Goal: Information Seeking & Learning: Learn about a topic

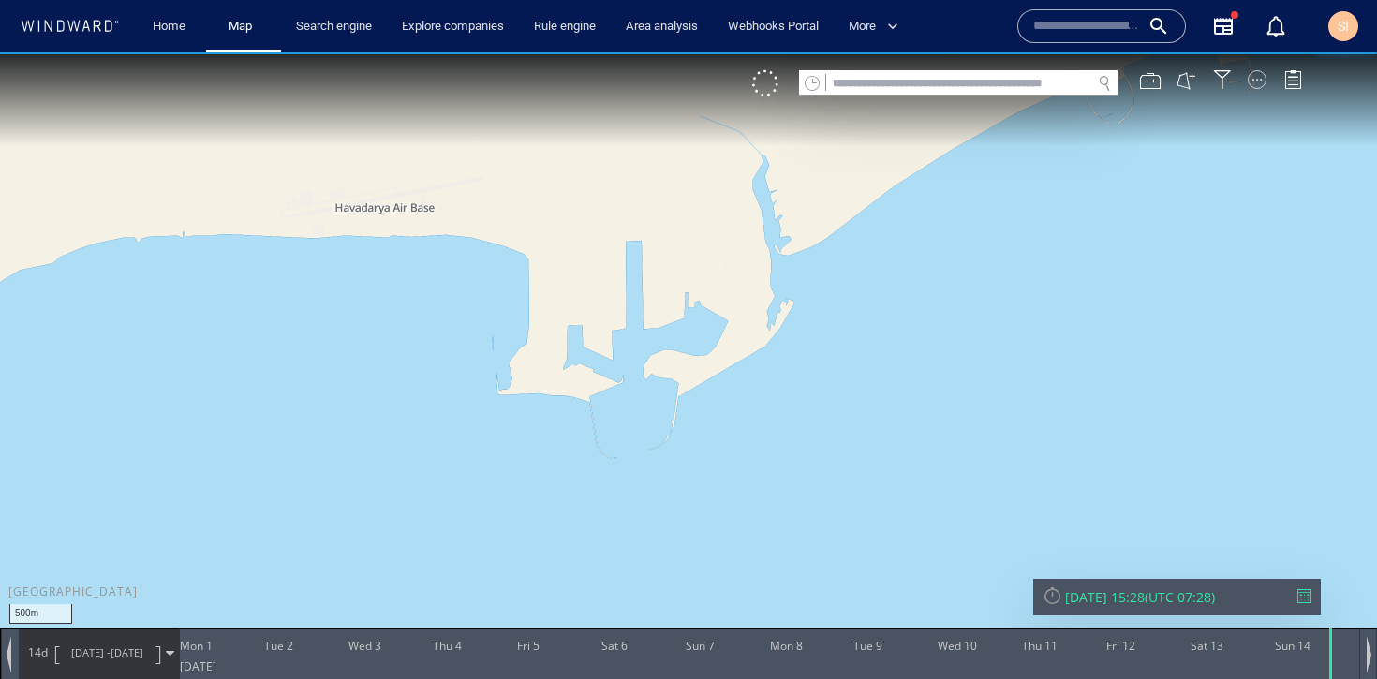
click at [1260, 84] on div at bounding box center [1257, 79] width 19 height 19
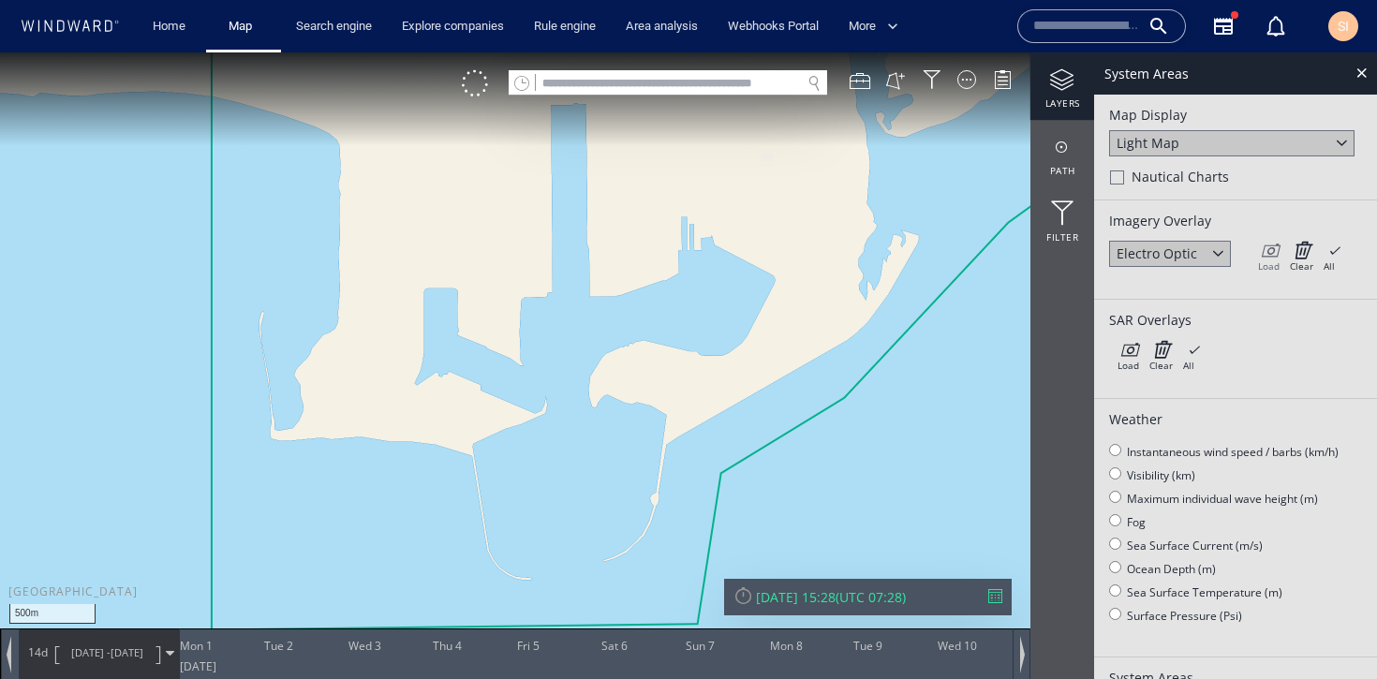
click at [1278, 251] on icon at bounding box center [1269, 250] width 22 height 19
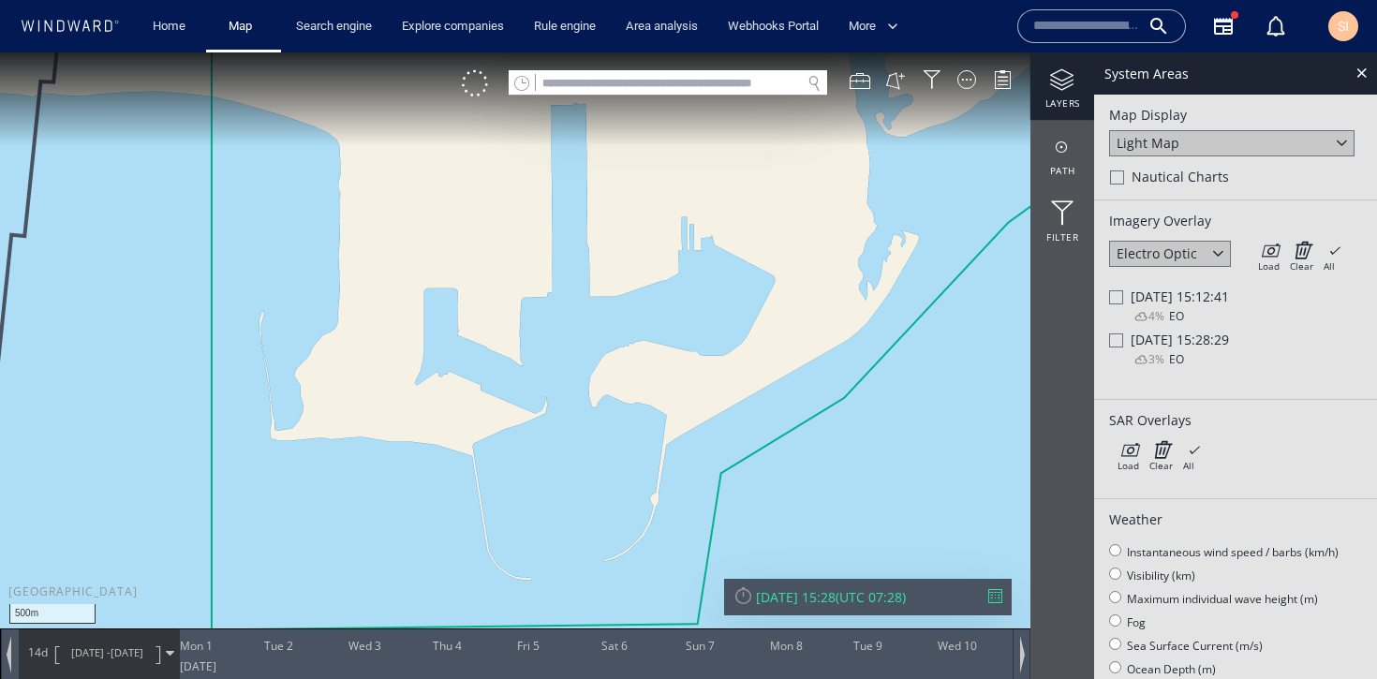
click at [1118, 345] on div at bounding box center [1116, 340] width 14 height 14
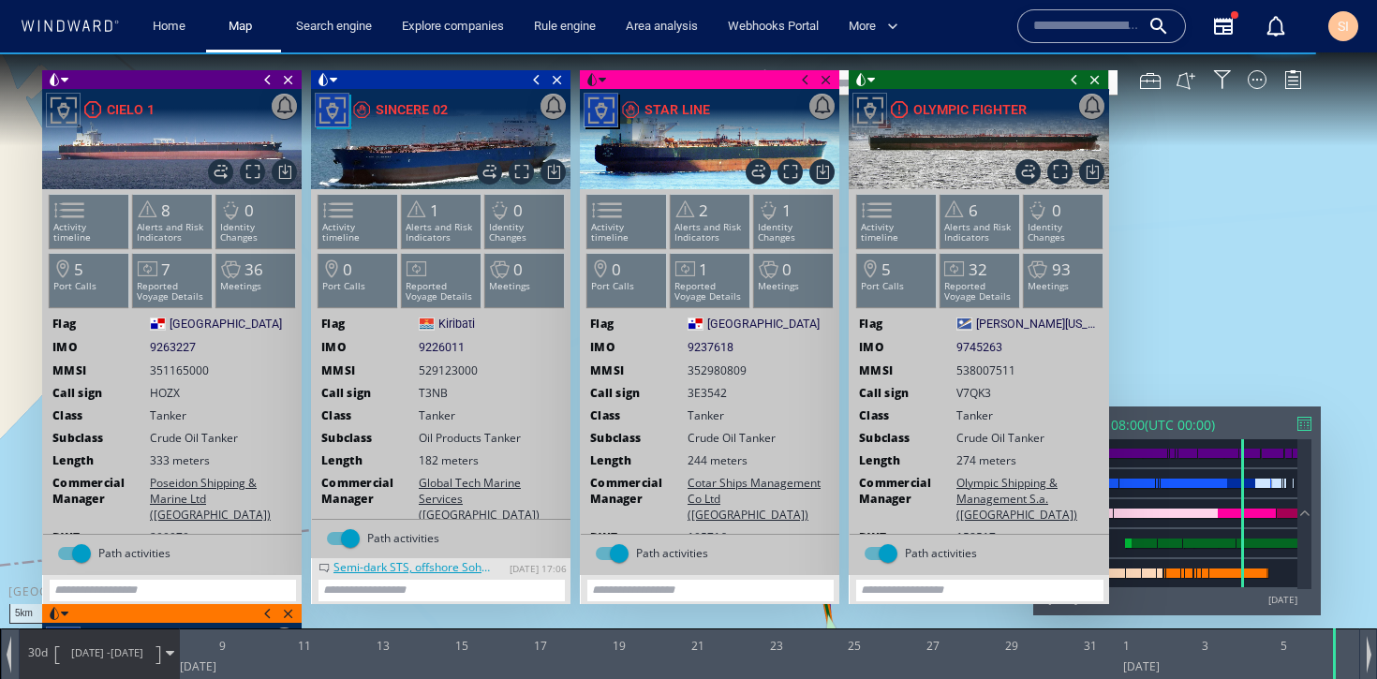
click at [1070, 80] on span at bounding box center [1074, 79] width 21 height 19
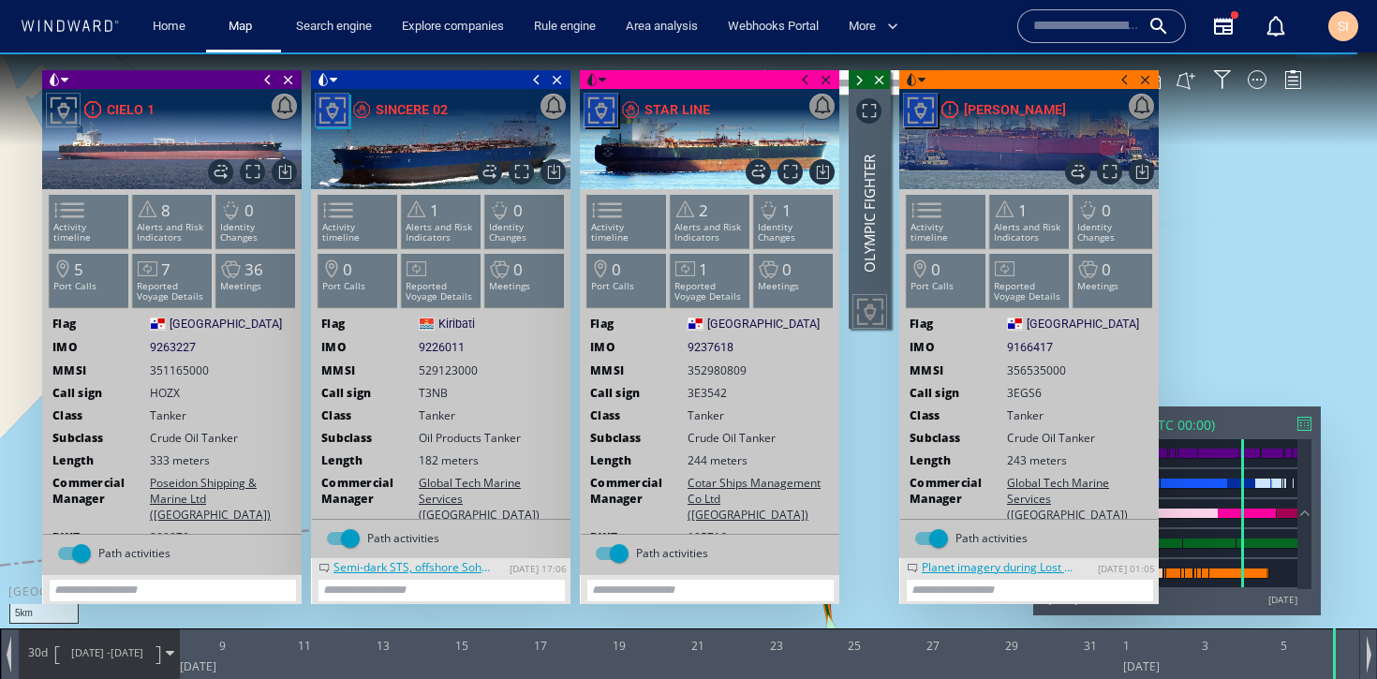
click at [808, 81] on span at bounding box center [805, 79] width 21 height 19
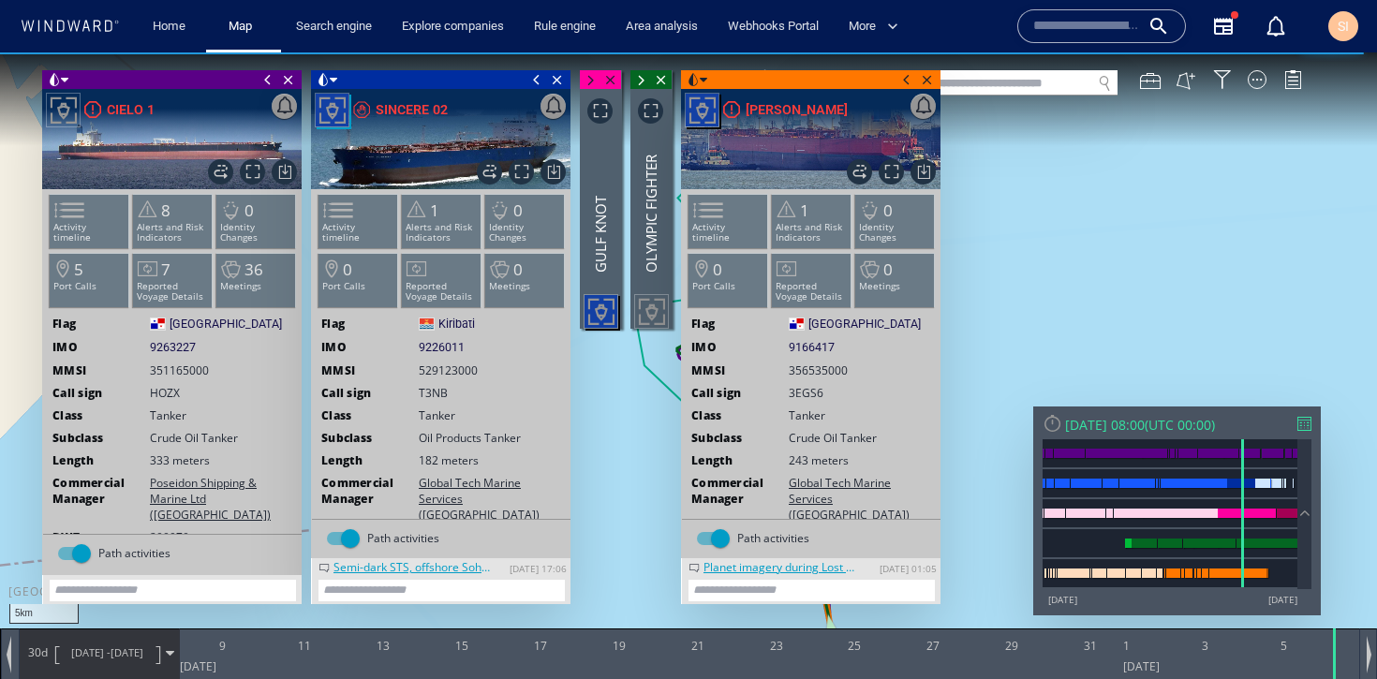
click at [538, 85] on span at bounding box center [536, 79] width 21 height 19
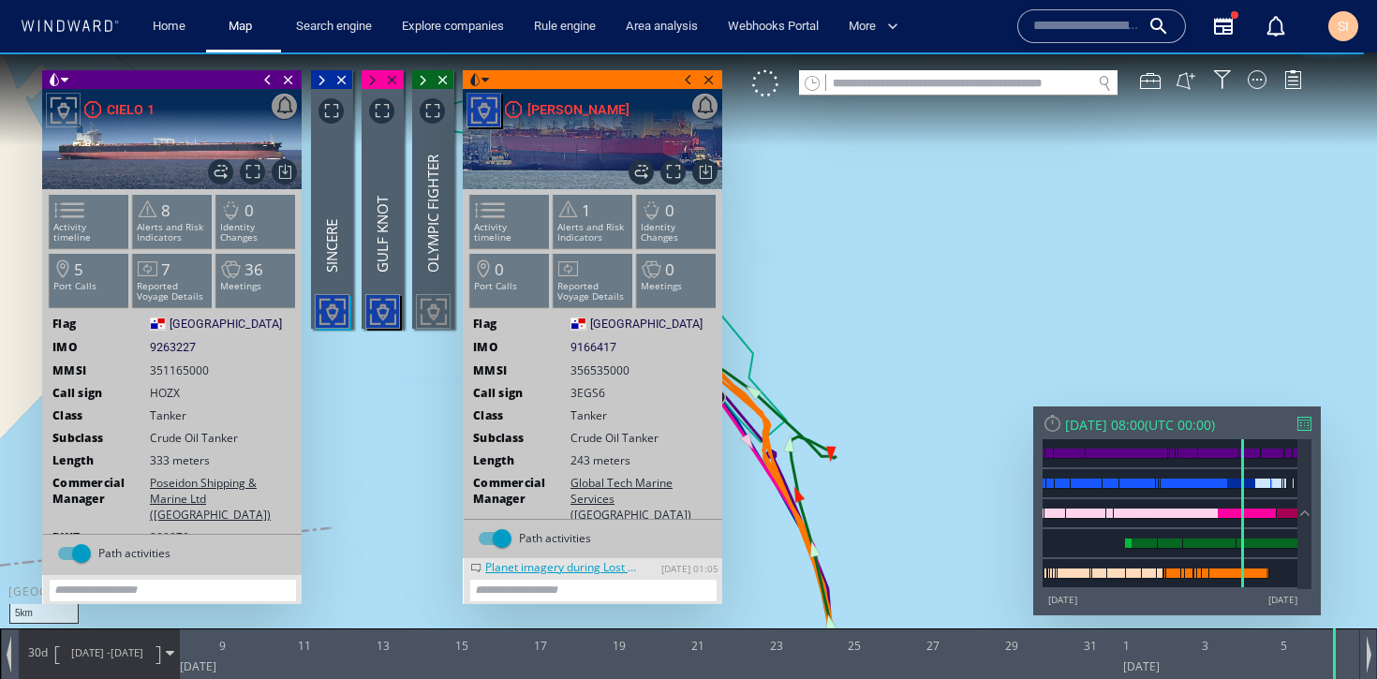
click at [688, 80] on span at bounding box center [688, 79] width 21 height 19
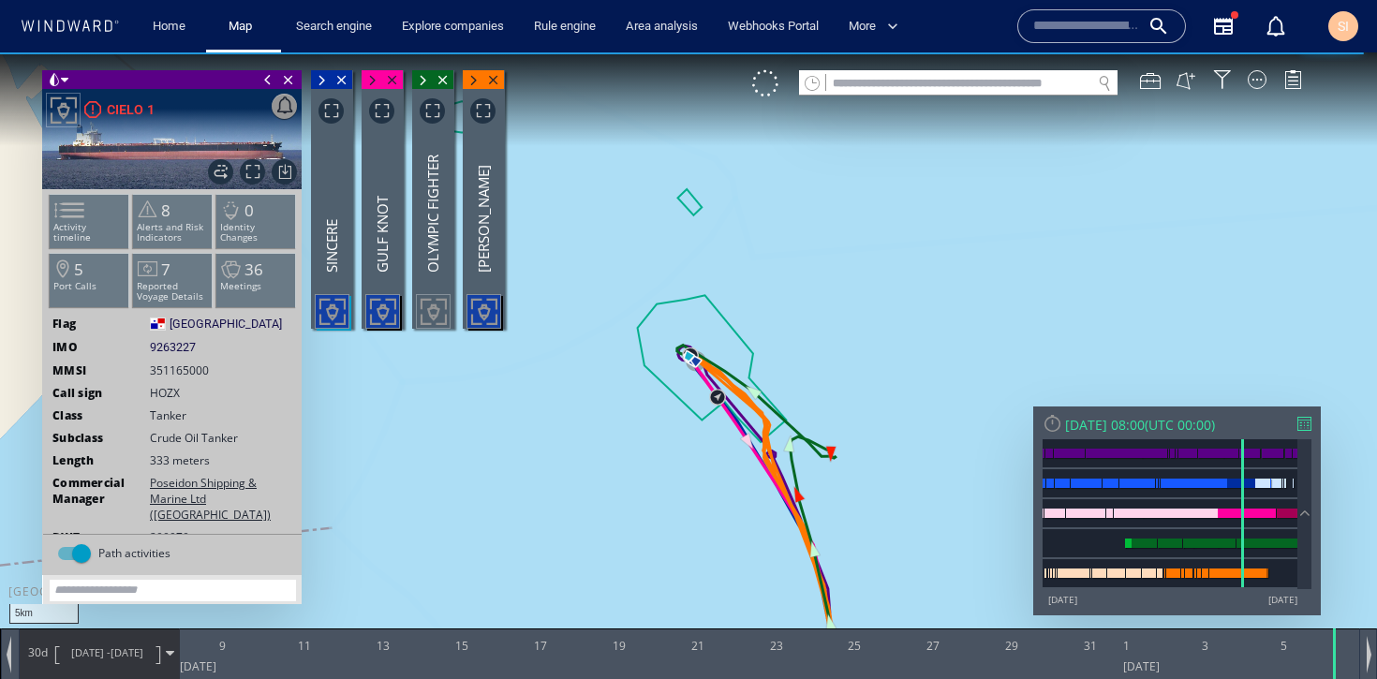
click at [270, 78] on span at bounding box center [268, 79] width 21 height 19
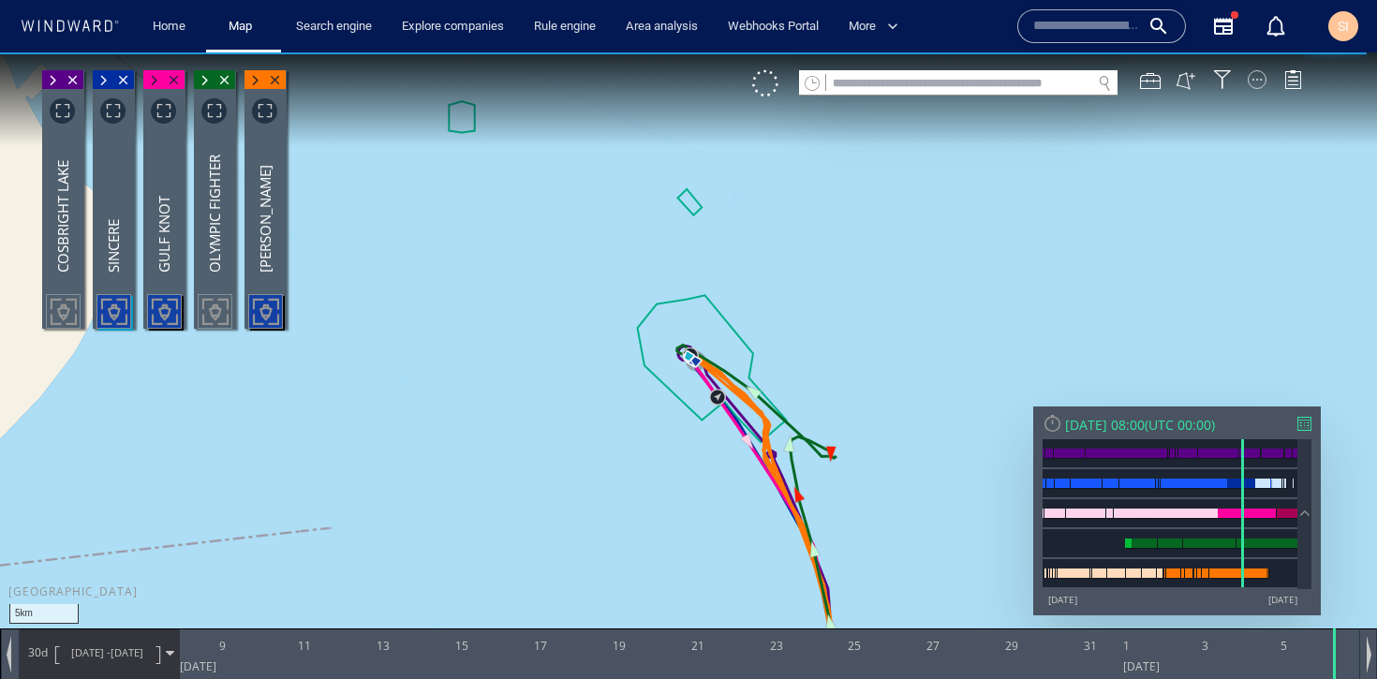
click at [1263, 84] on div at bounding box center [1257, 79] width 19 height 19
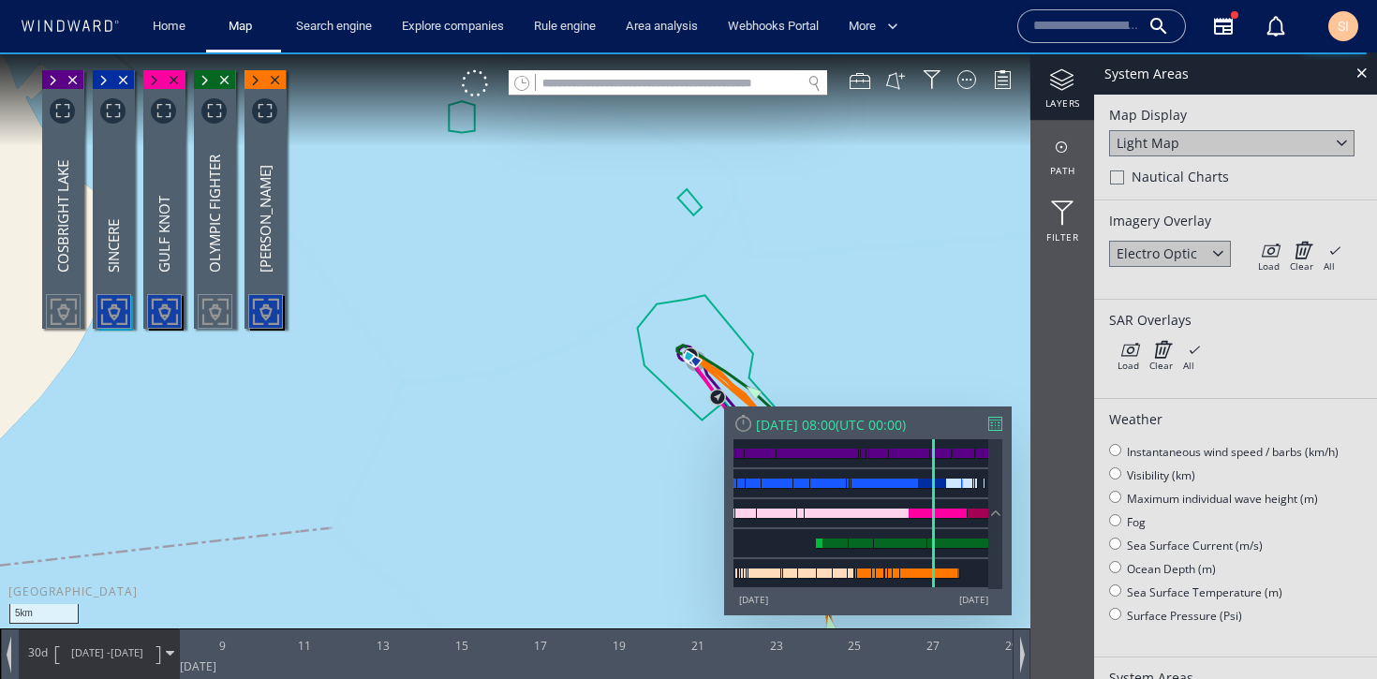
click at [1194, 252] on div "Electro Optic" at bounding box center [1156, 253] width 81 height 18
click at [1181, 331] on div "Synthetic aperture radar" at bounding box center [1170, 313] width 122 height 43
click at [1271, 244] on icon at bounding box center [1269, 250] width 22 height 19
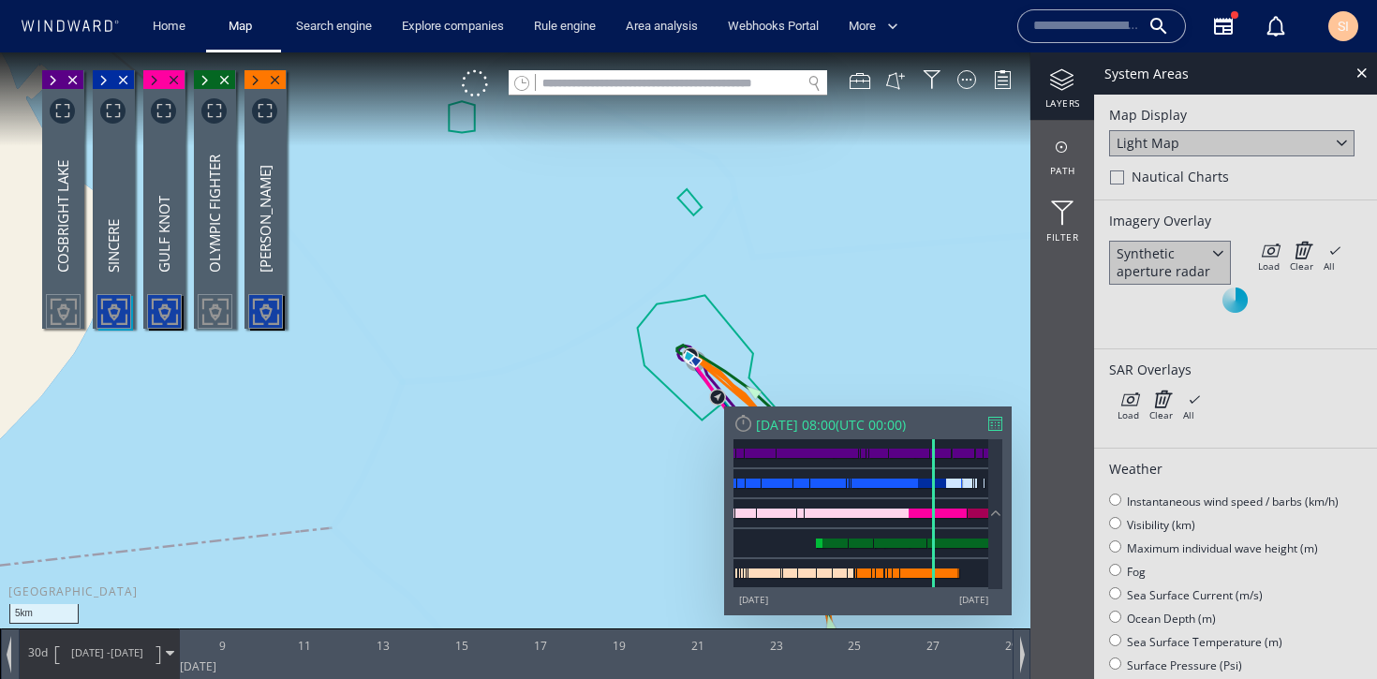
drag, startPoint x: 751, startPoint y: 289, endPoint x: 751, endPoint y: 183, distance: 106.8
click at [751, 183] on canvas "Map" at bounding box center [688, 356] width 1377 height 608
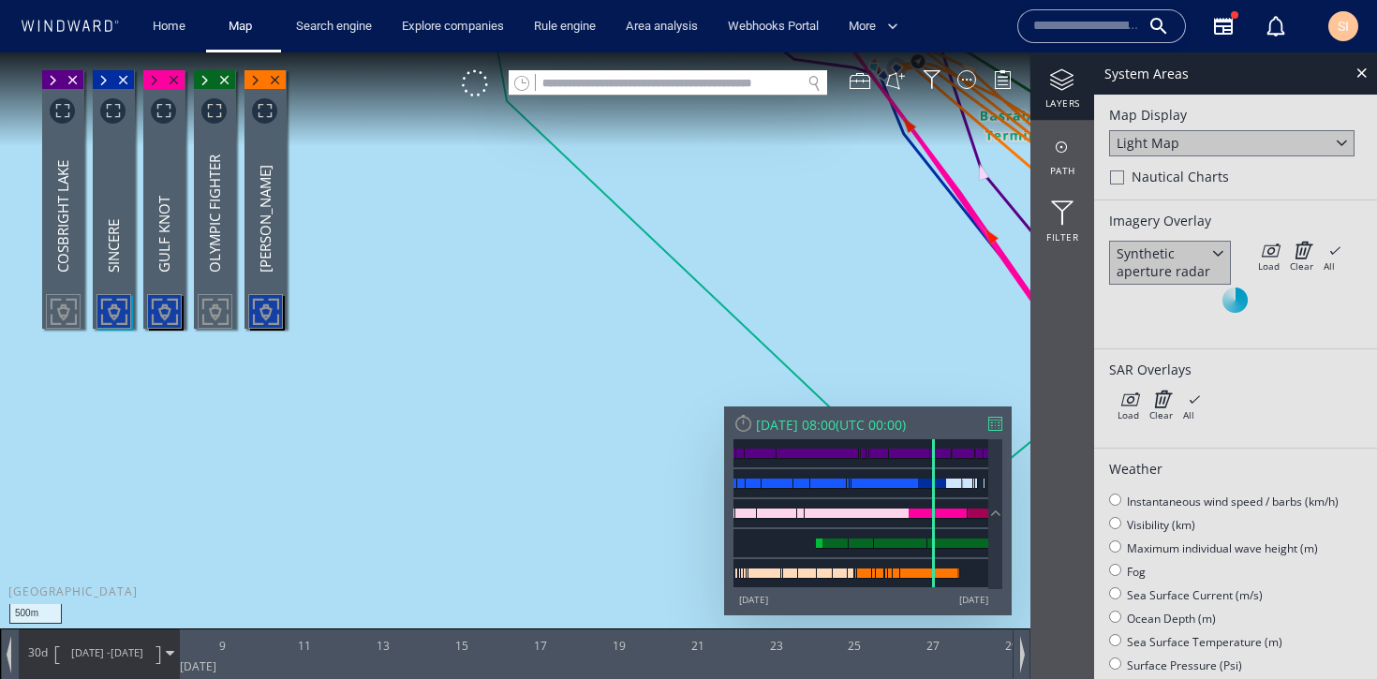
drag, startPoint x: 756, startPoint y: 221, endPoint x: 593, endPoint y: 347, distance: 206.3
click at [593, 347] on canvas "Map" at bounding box center [688, 356] width 1377 height 608
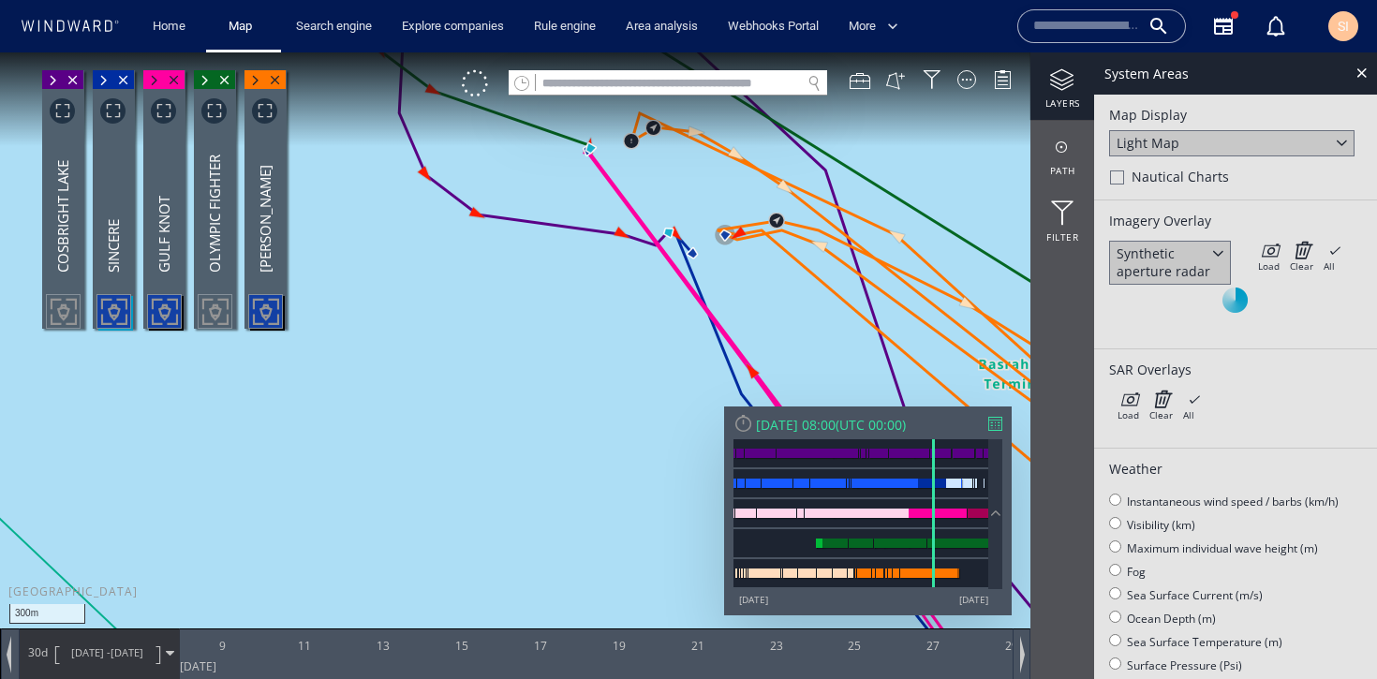
drag, startPoint x: 699, startPoint y: 254, endPoint x: 555, endPoint y: 406, distance: 208.7
click at [555, 406] on canvas "Map" at bounding box center [688, 356] width 1377 height 608
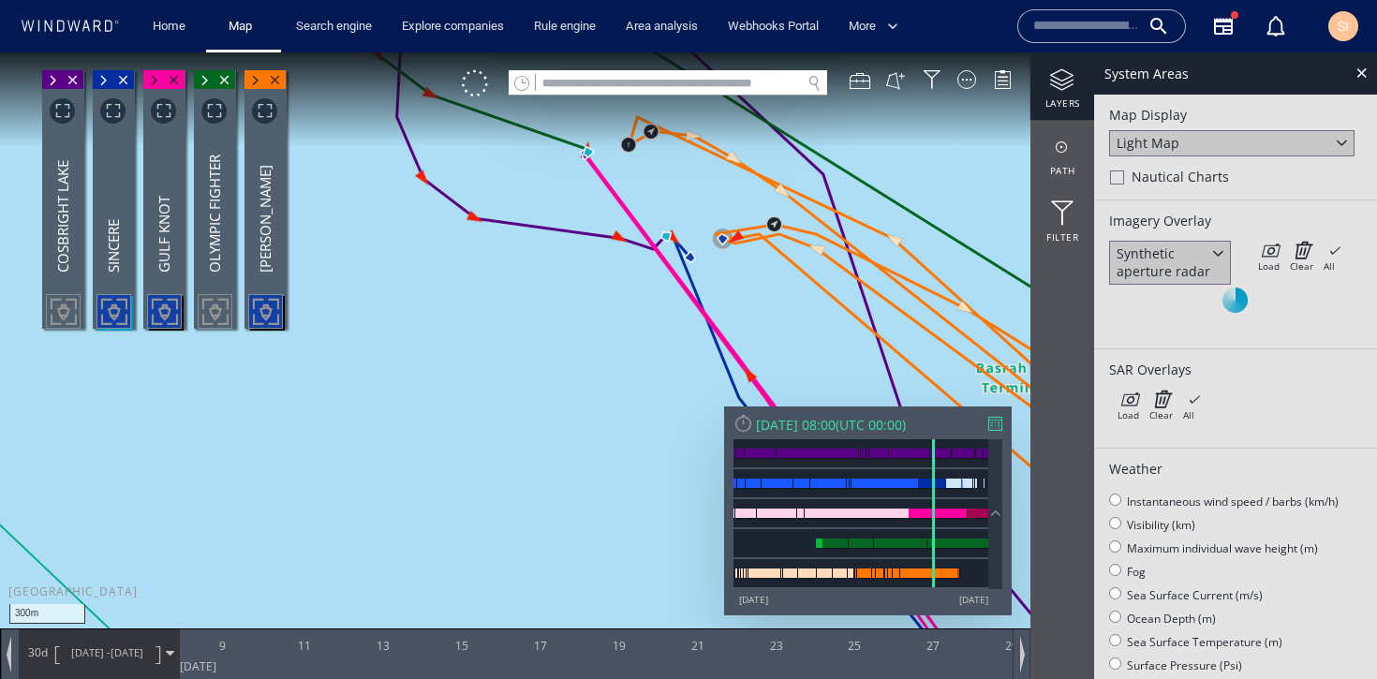
click at [1206, 264] on div "Synthetic aperture radar" at bounding box center [1169, 262] width 107 height 36
click at [1197, 302] on div "Electro Optic" at bounding box center [1170, 297] width 122 height 25
click at [1271, 254] on icon at bounding box center [1269, 250] width 22 height 19
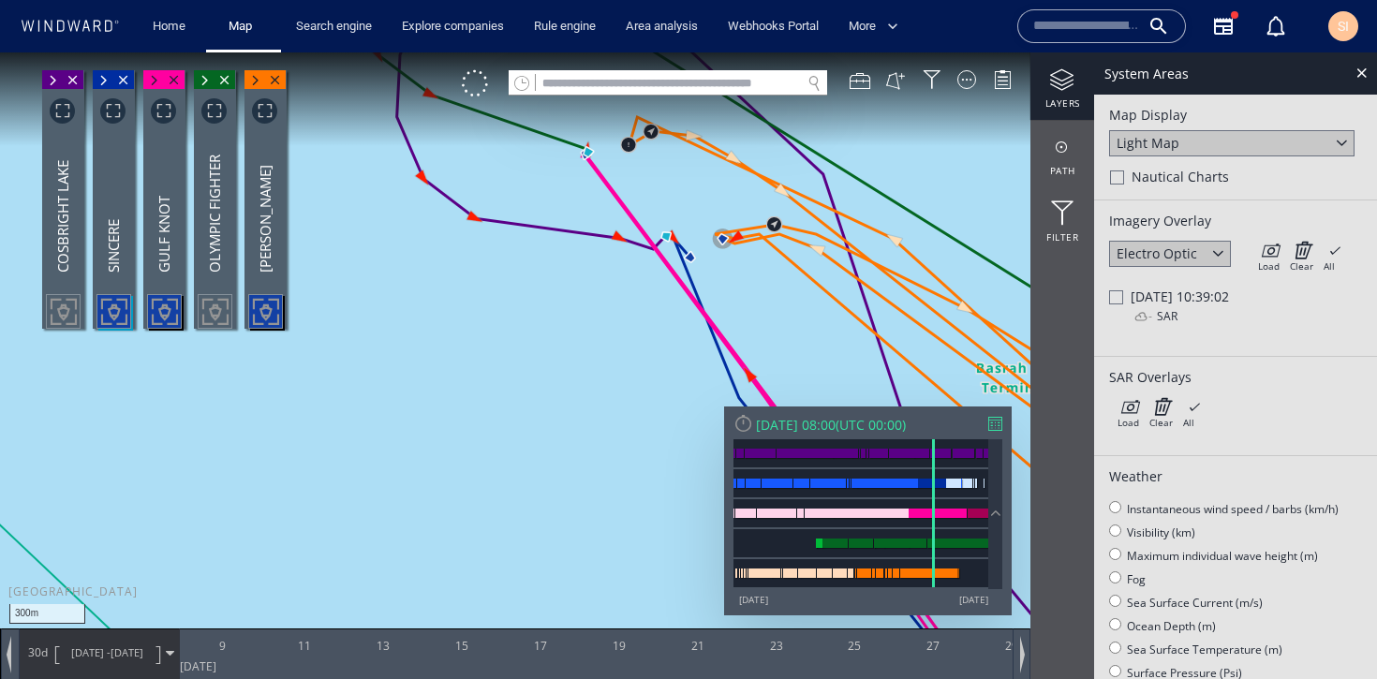
click at [1179, 254] on div "Electro Optic" at bounding box center [1156, 253] width 81 height 18
click at [1214, 296] on span "Fri 06/01/2023 10:39:02" at bounding box center [1179, 297] width 98 height 18
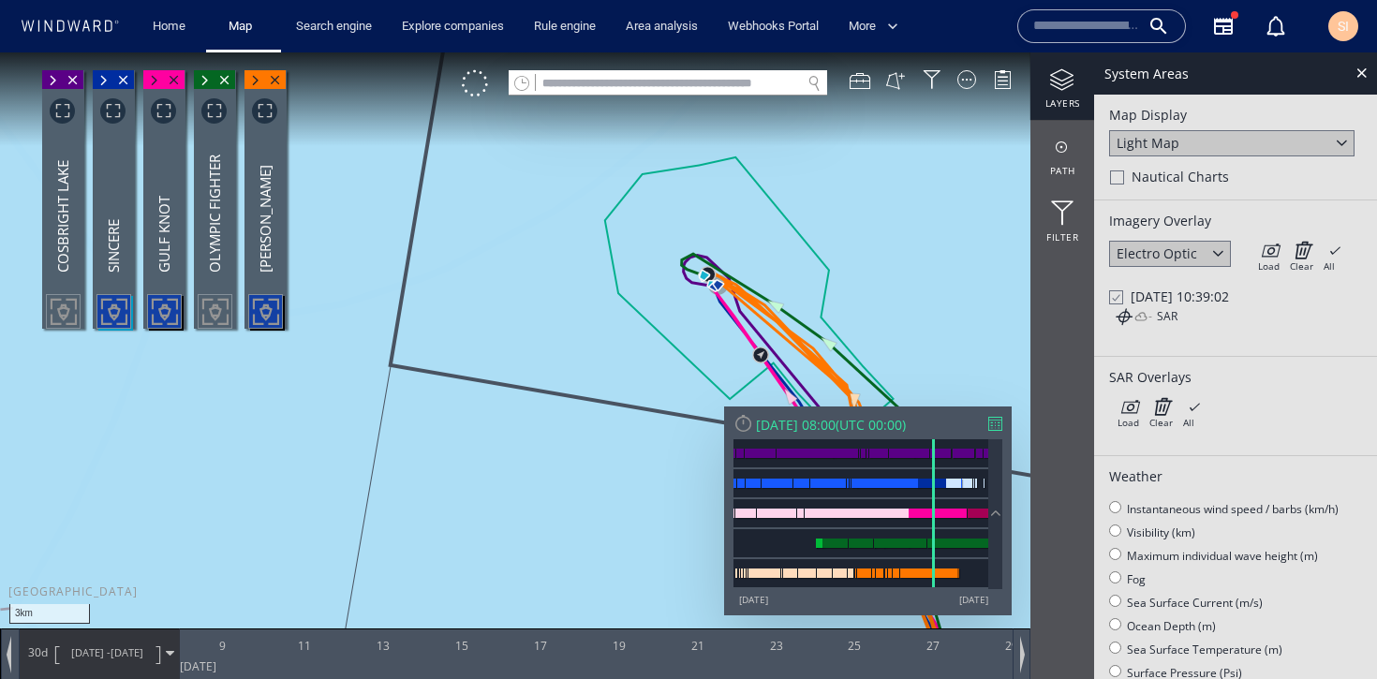
click at [1211, 292] on span "Fri 06/01/2023 10:39:02" at bounding box center [1179, 297] width 98 height 18
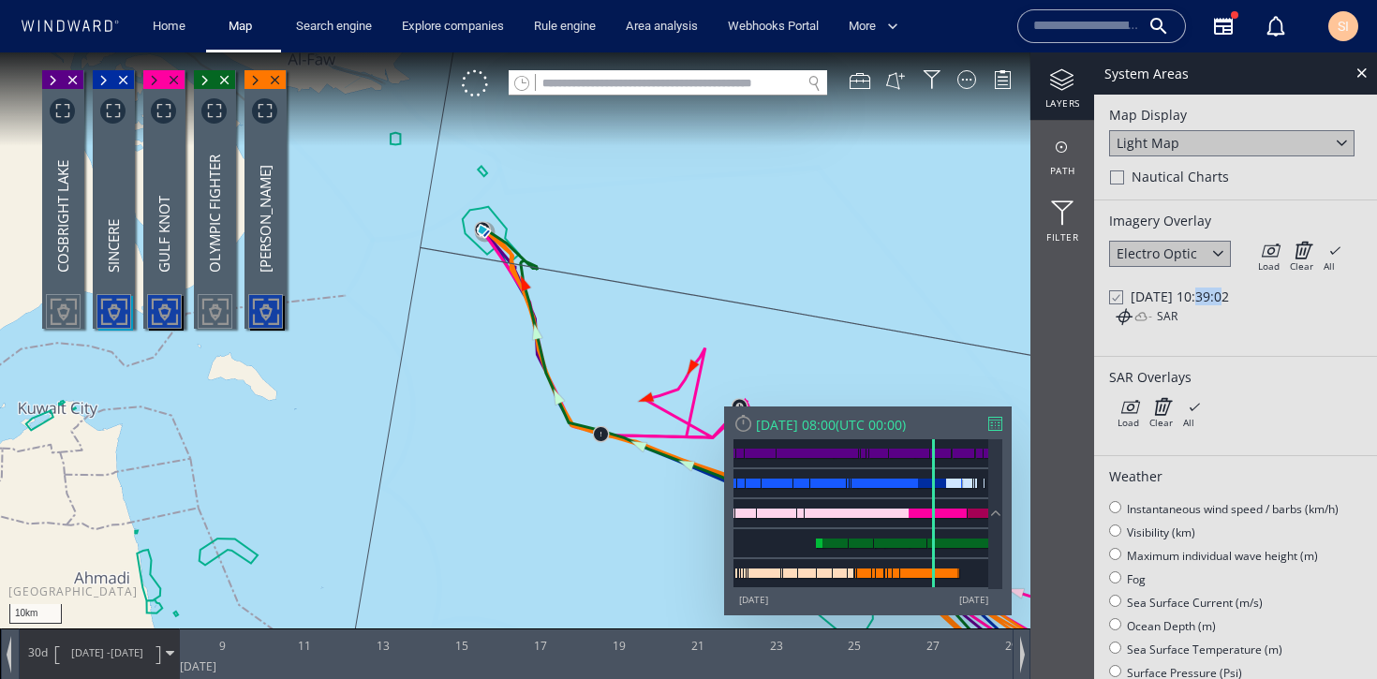
drag, startPoint x: 914, startPoint y: 281, endPoint x: 613, endPoint y: 440, distance: 340.2
click at [613, 440] on canvas "Map" at bounding box center [688, 356] width 1377 height 608
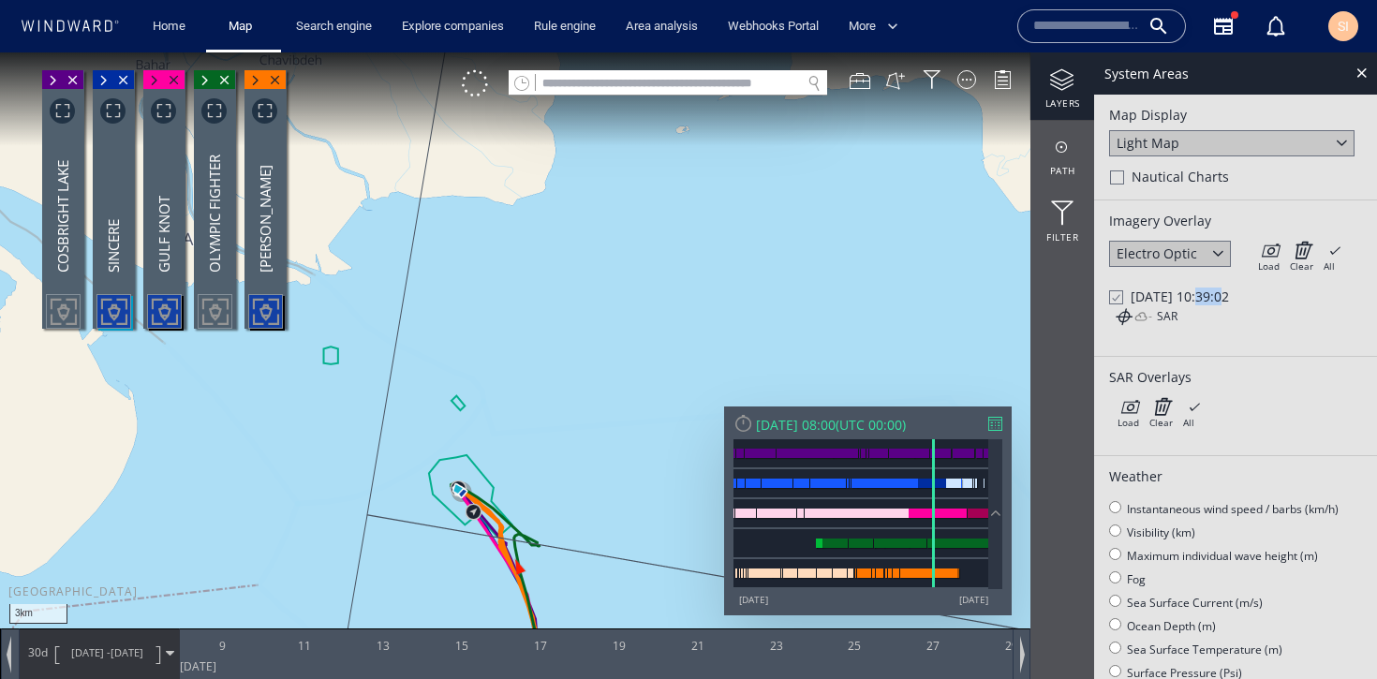
drag, startPoint x: 570, startPoint y: 355, endPoint x: 680, endPoint y: 146, distance: 235.9
click at [681, 140] on canvas "Map" at bounding box center [688, 356] width 1377 height 608
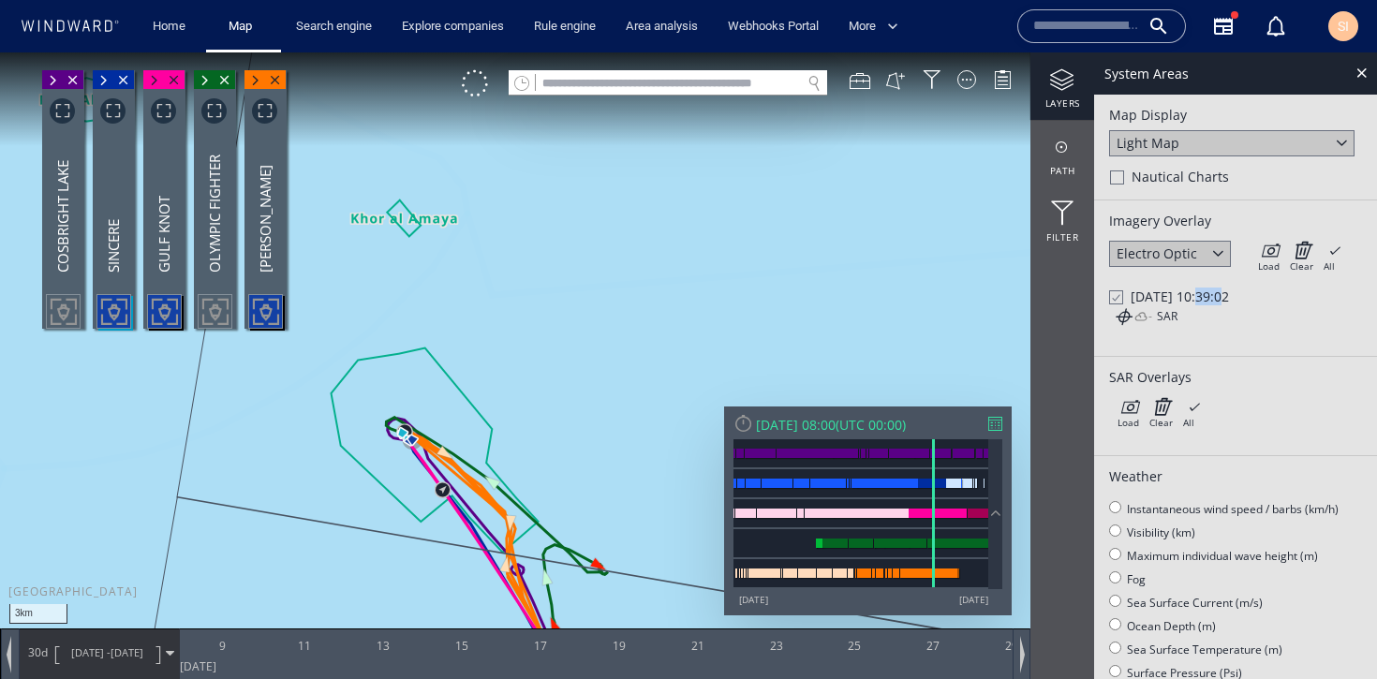
drag, startPoint x: 640, startPoint y: 362, endPoint x: 699, endPoint y: 175, distance: 195.5
click at [699, 175] on canvas "Map" at bounding box center [688, 356] width 1377 height 608
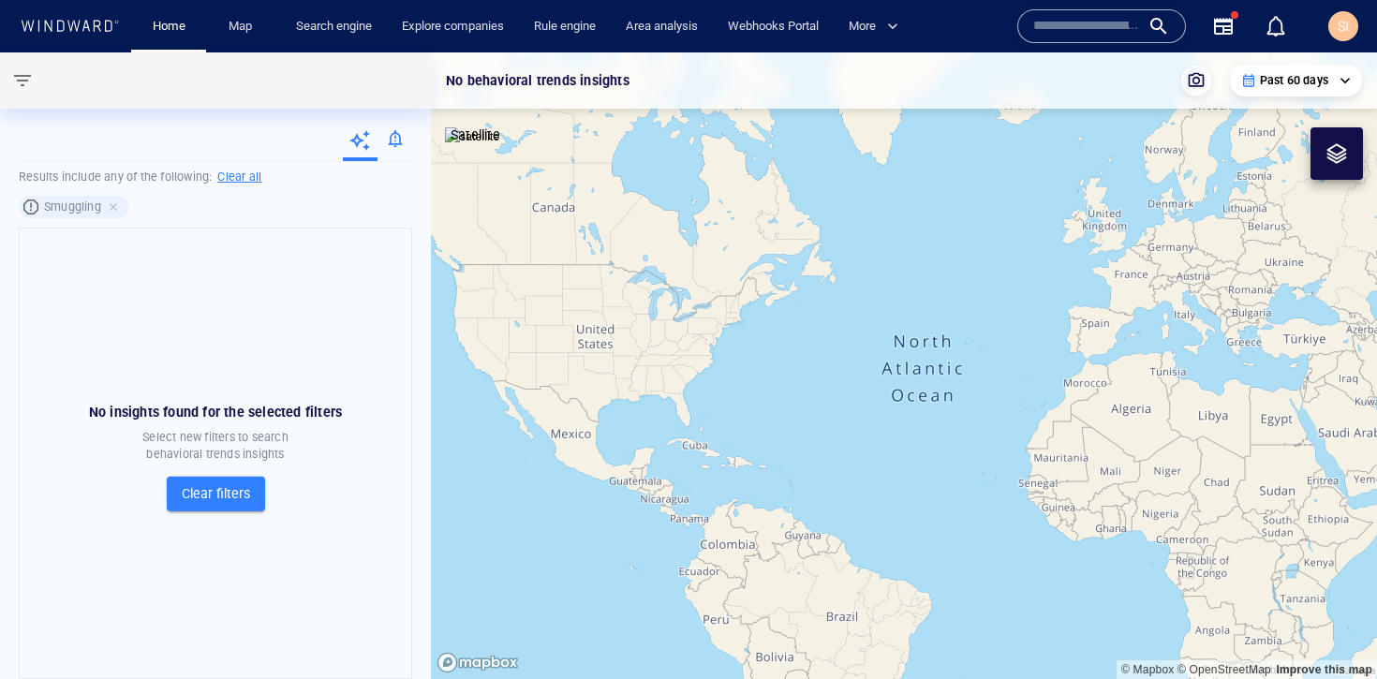
click at [1346, 33] on span "SI" at bounding box center [1342, 26] width 11 height 15
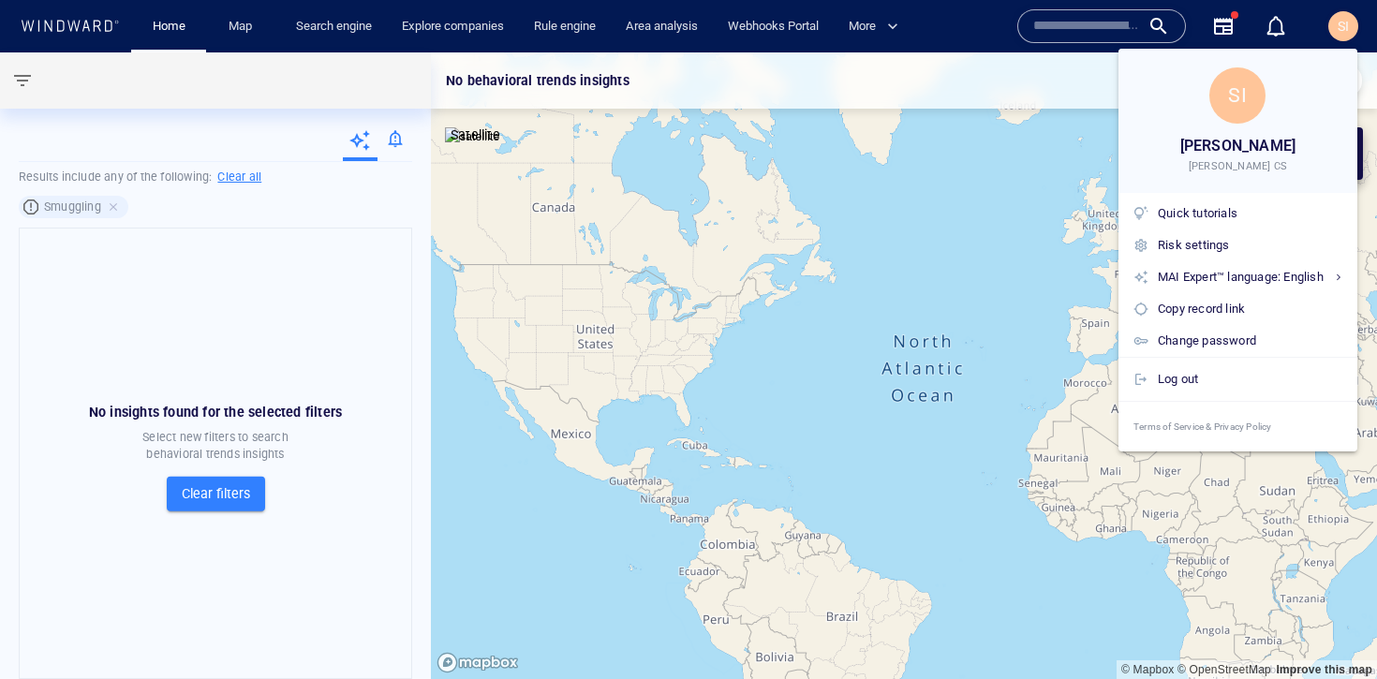
click at [945, 28] on div at bounding box center [688, 339] width 1377 height 679
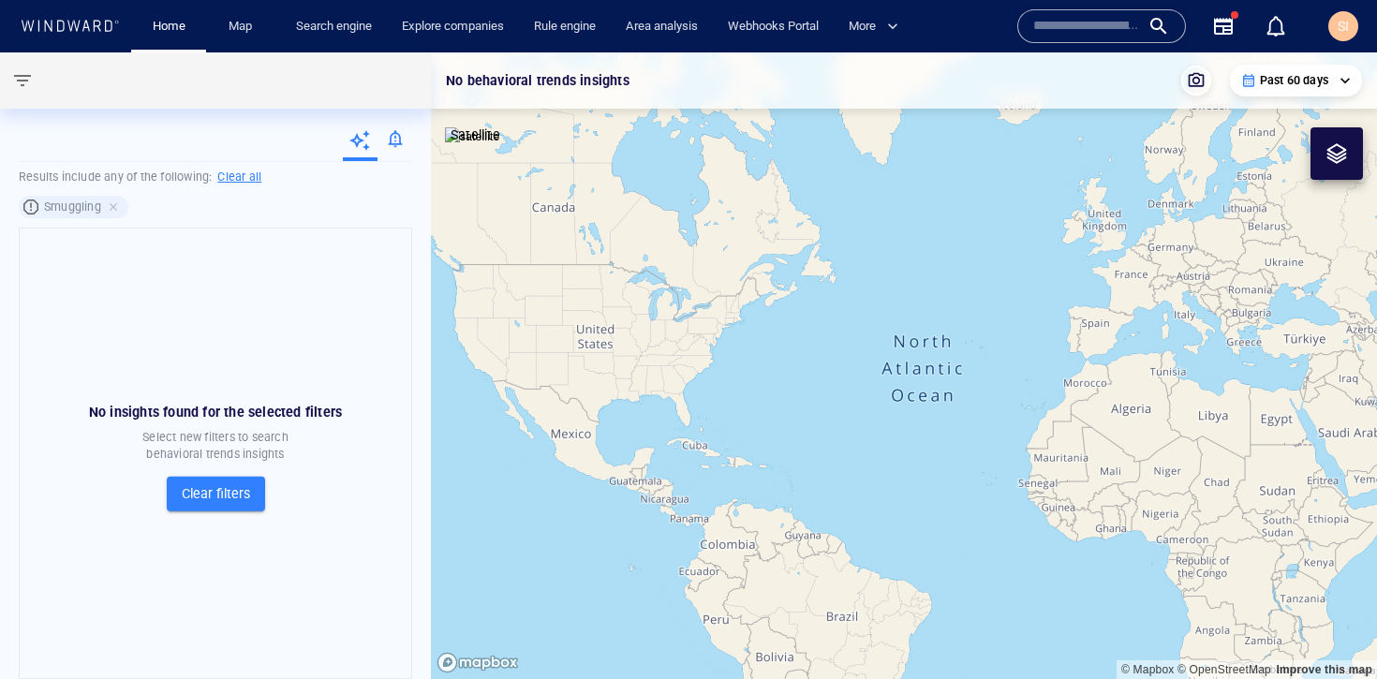
click at [230, 173] on h6 "Clear all" at bounding box center [239, 177] width 44 height 19
type input "**********"
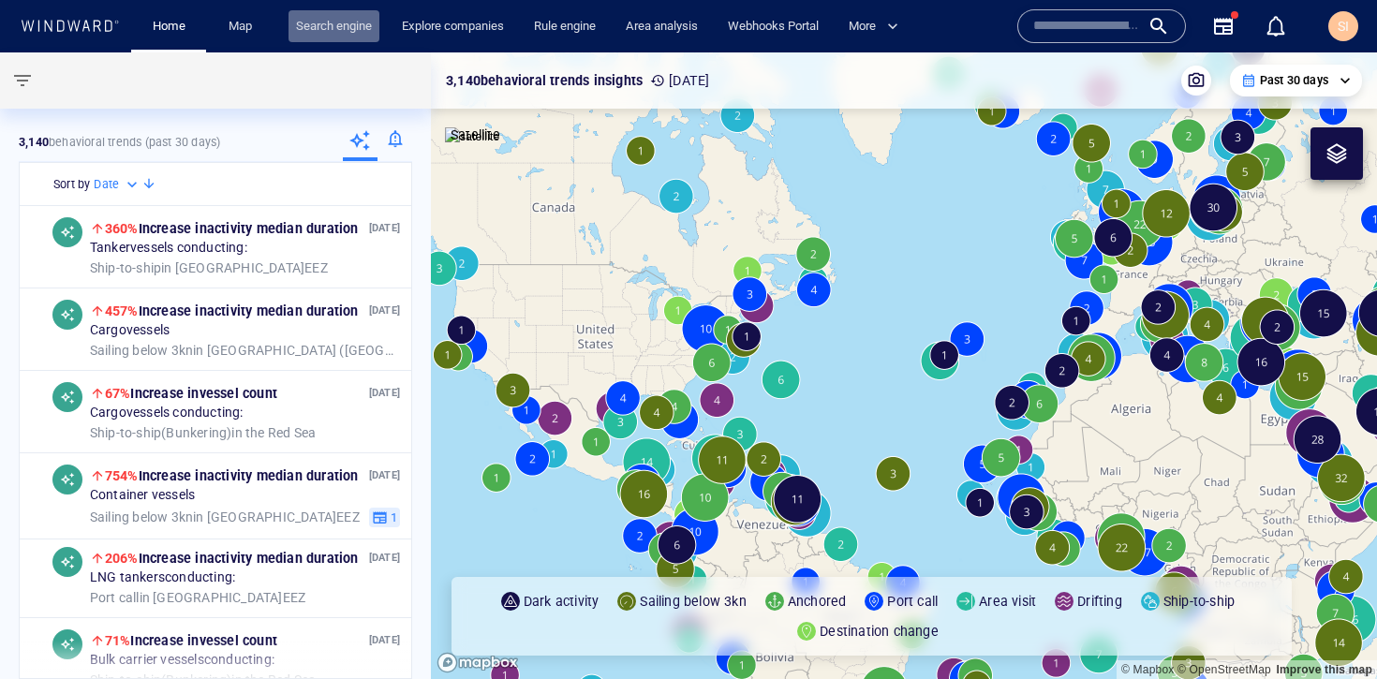
click at [356, 33] on link "Search engine" at bounding box center [333, 26] width 91 height 33
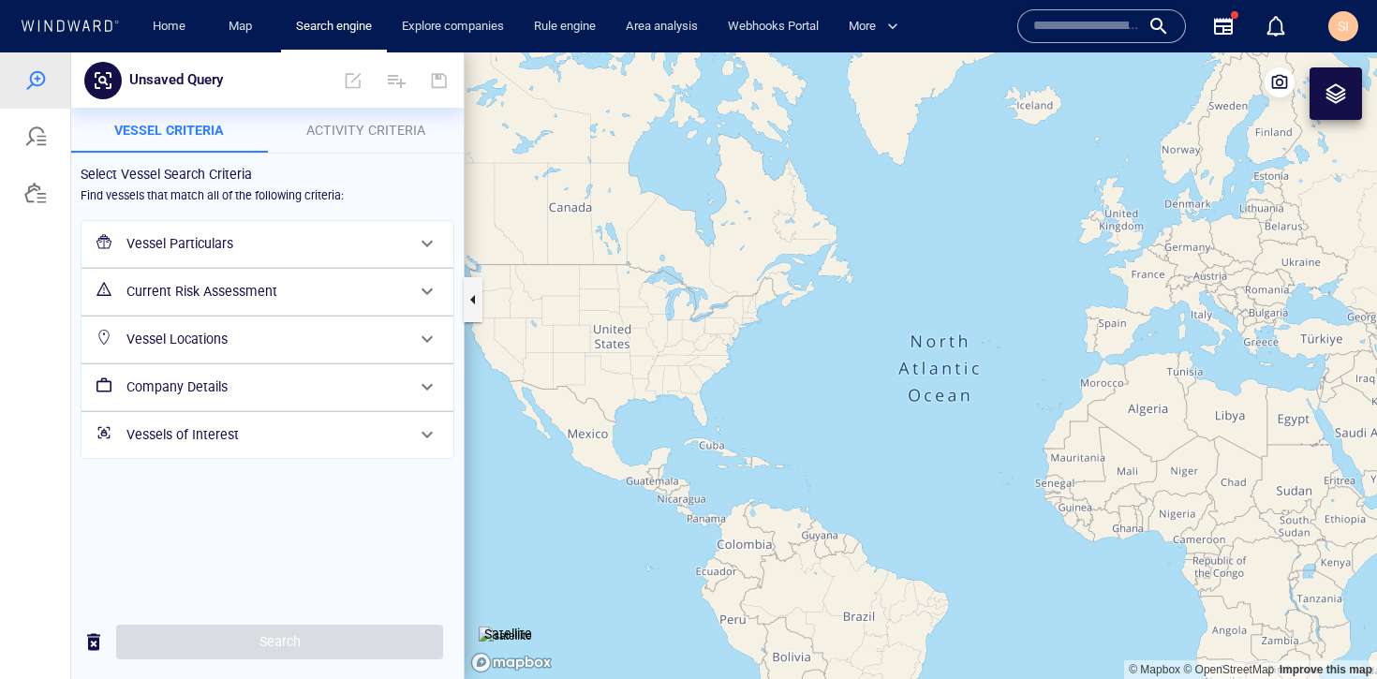
click at [261, 244] on h6 "Vessel Particulars" at bounding box center [265, 243] width 278 height 23
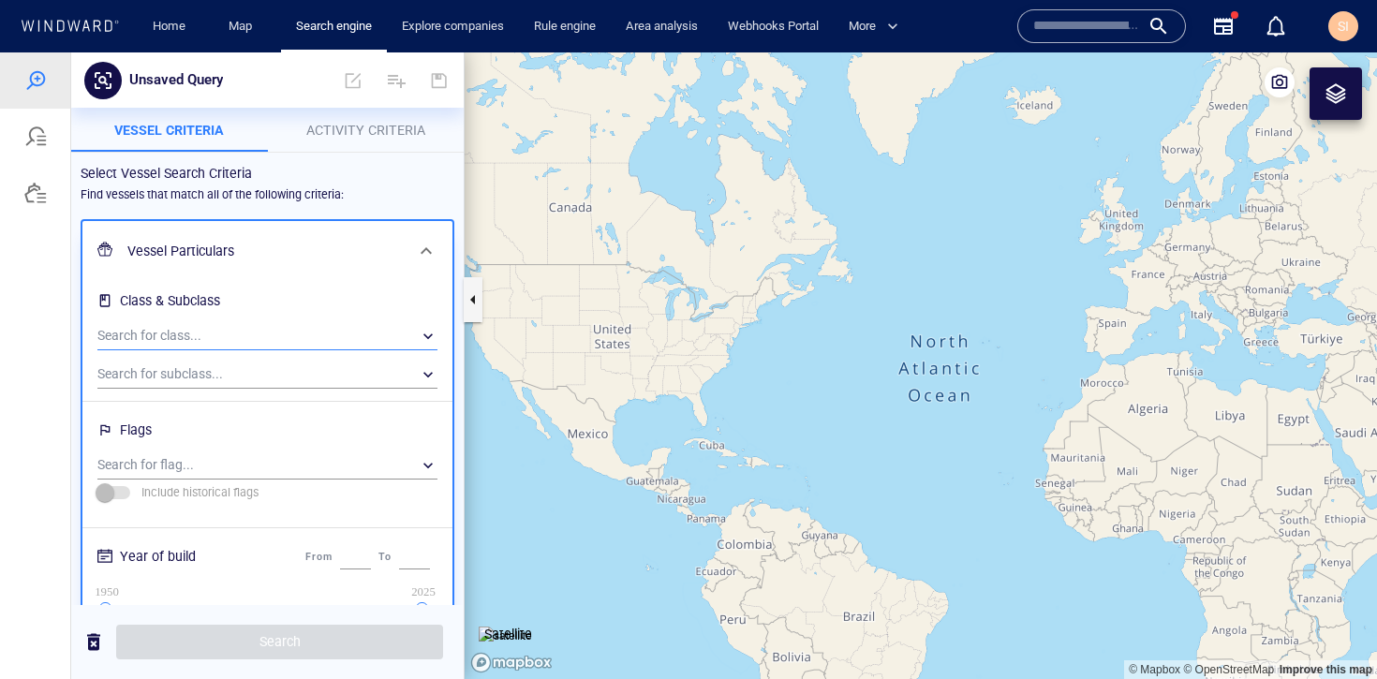
click at [261, 332] on div "​" at bounding box center [267, 336] width 340 height 28
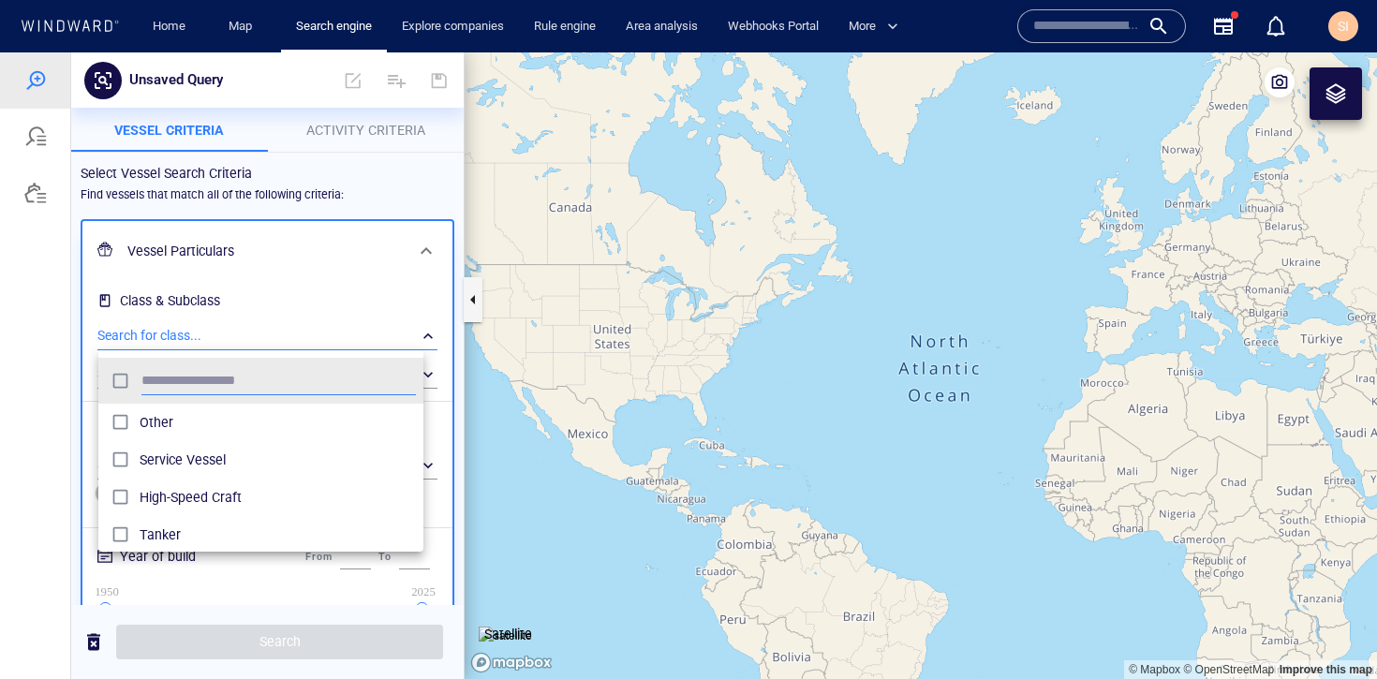
scroll to position [172, 311]
click at [295, 305] on div at bounding box center [688, 365] width 1377 height 627
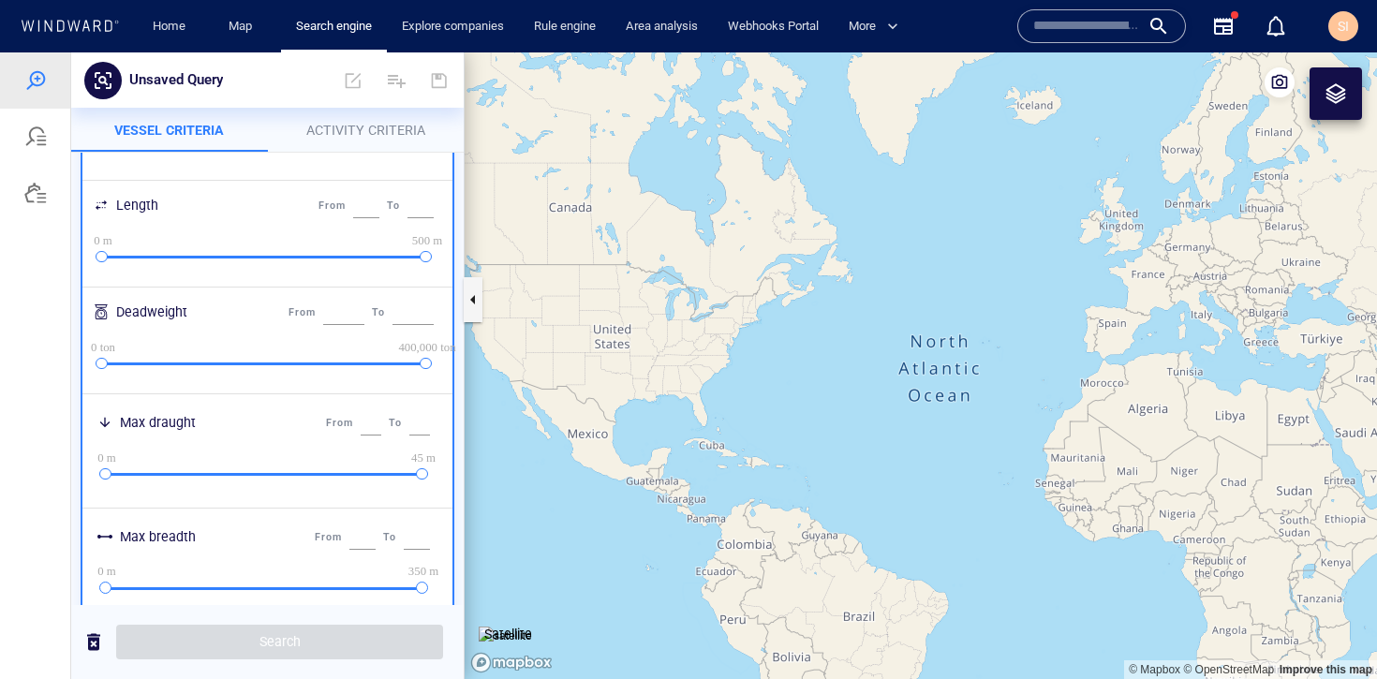
scroll to position [896, 0]
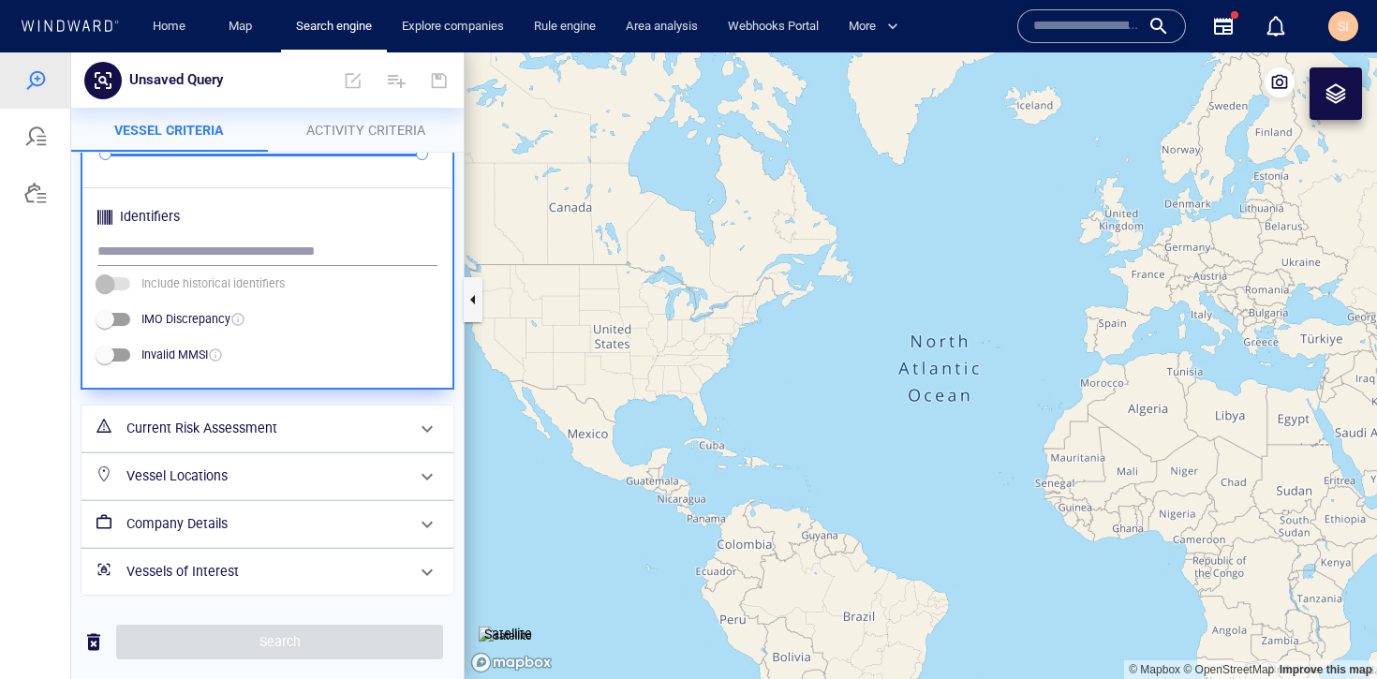
click at [291, 475] on h6 "Vessel Locations" at bounding box center [265, 476] width 278 height 23
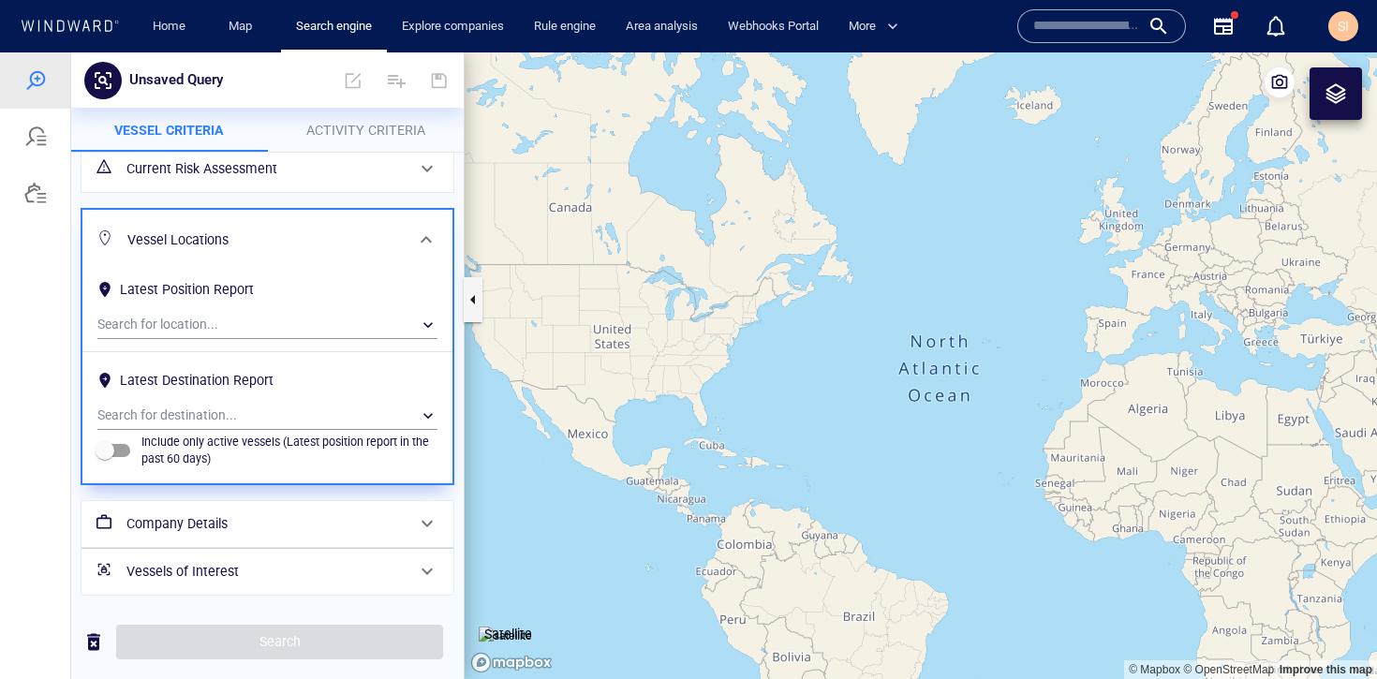
scroll to position [0, 0]
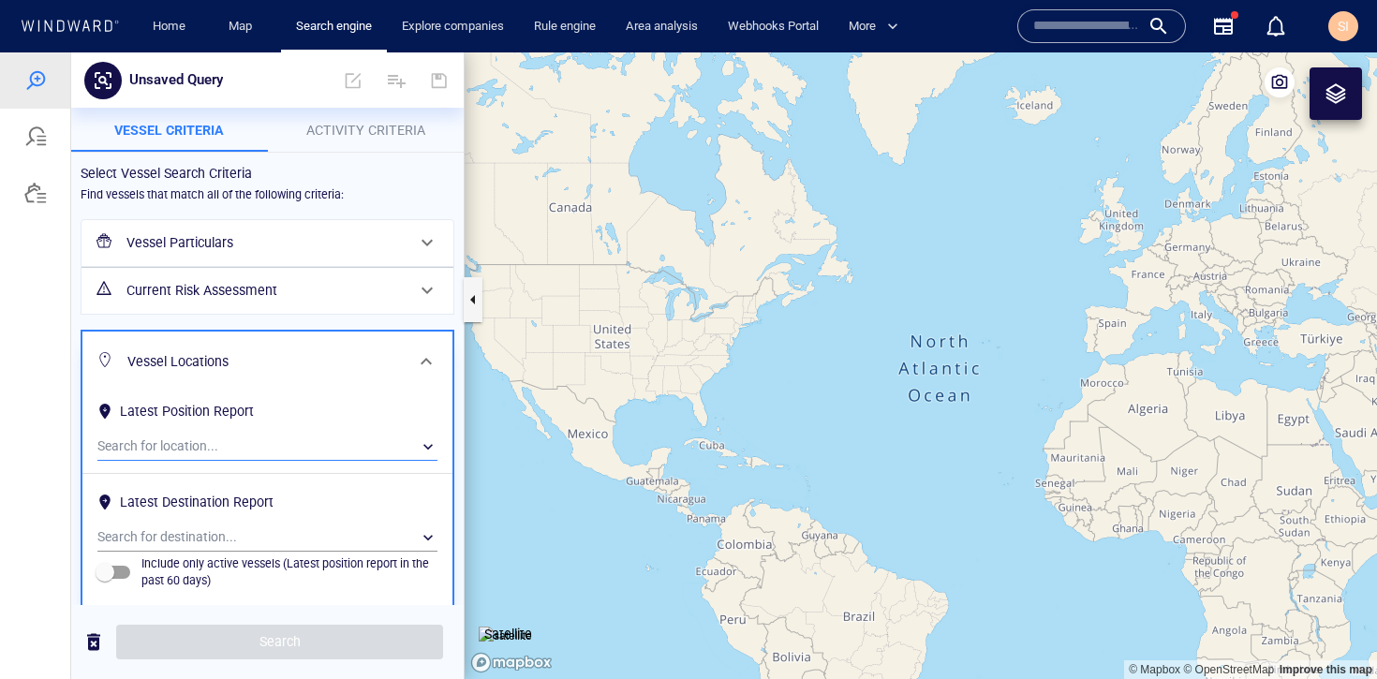
click at [293, 437] on div "​" at bounding box center [267, 447] width 340 height 28
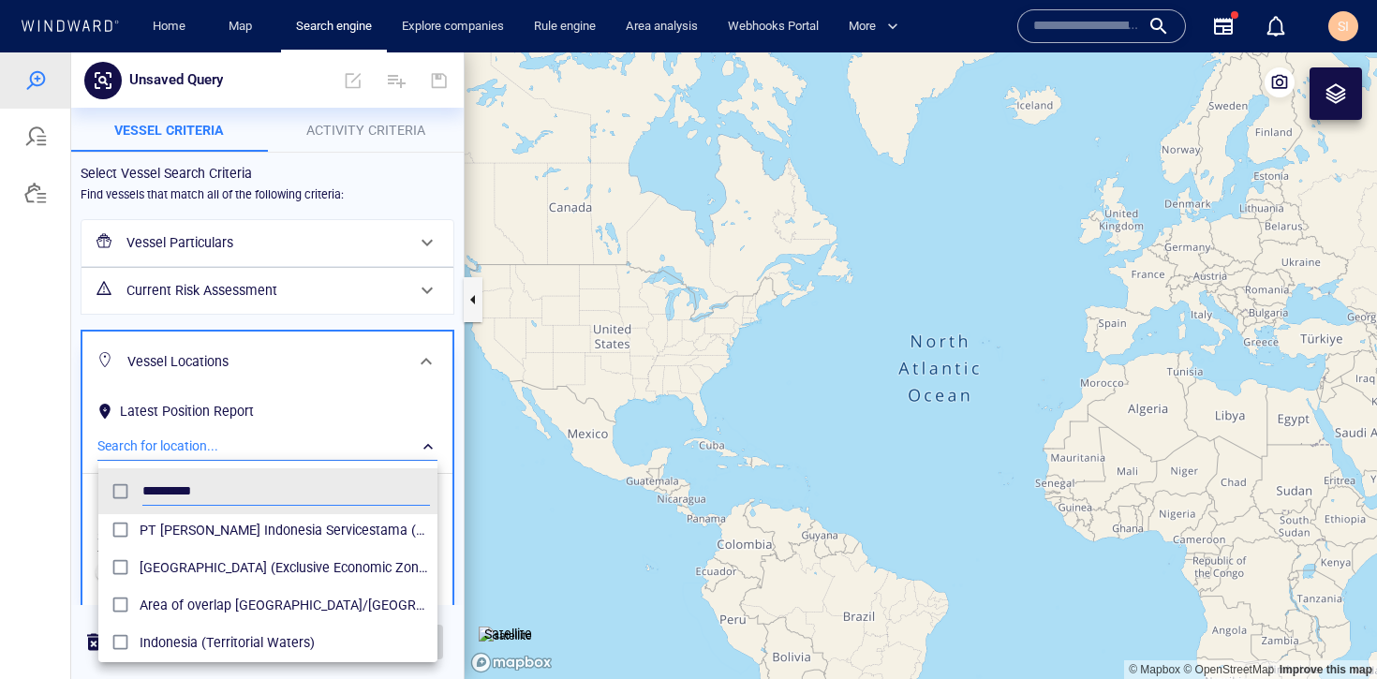
scroll to position [9, 0]
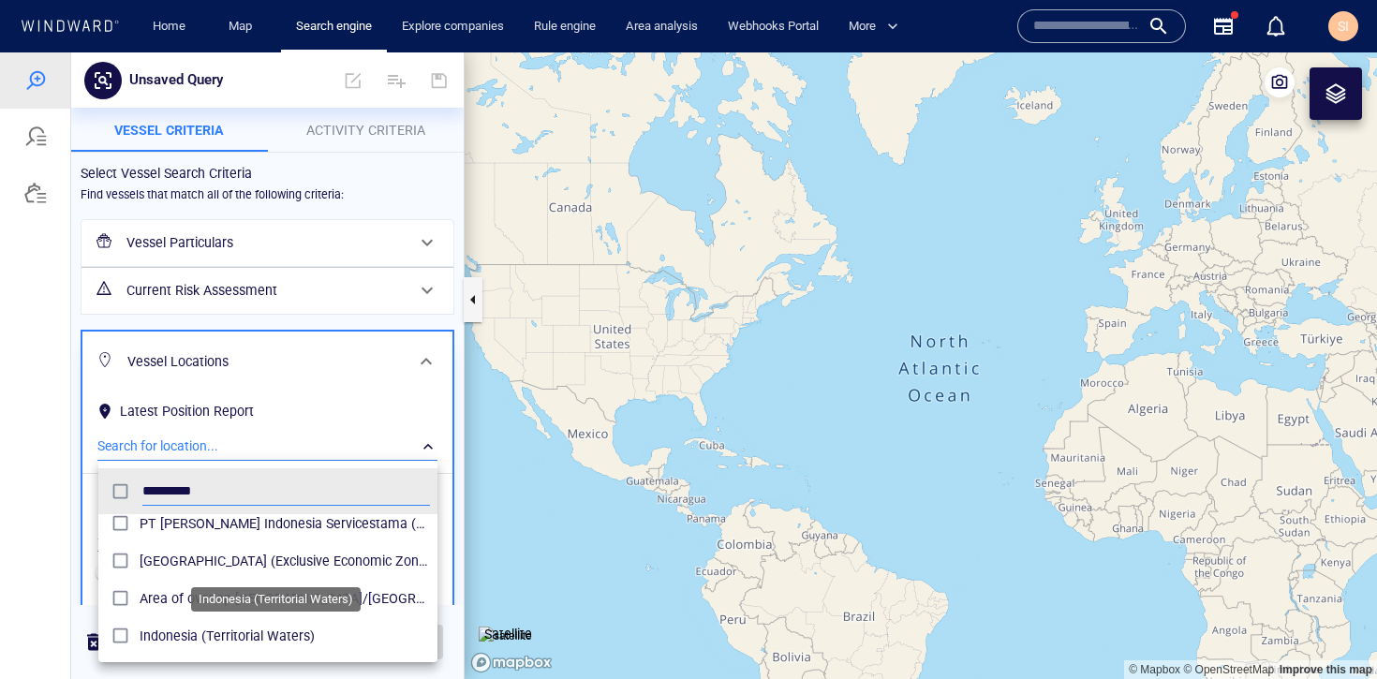
type input "*********"
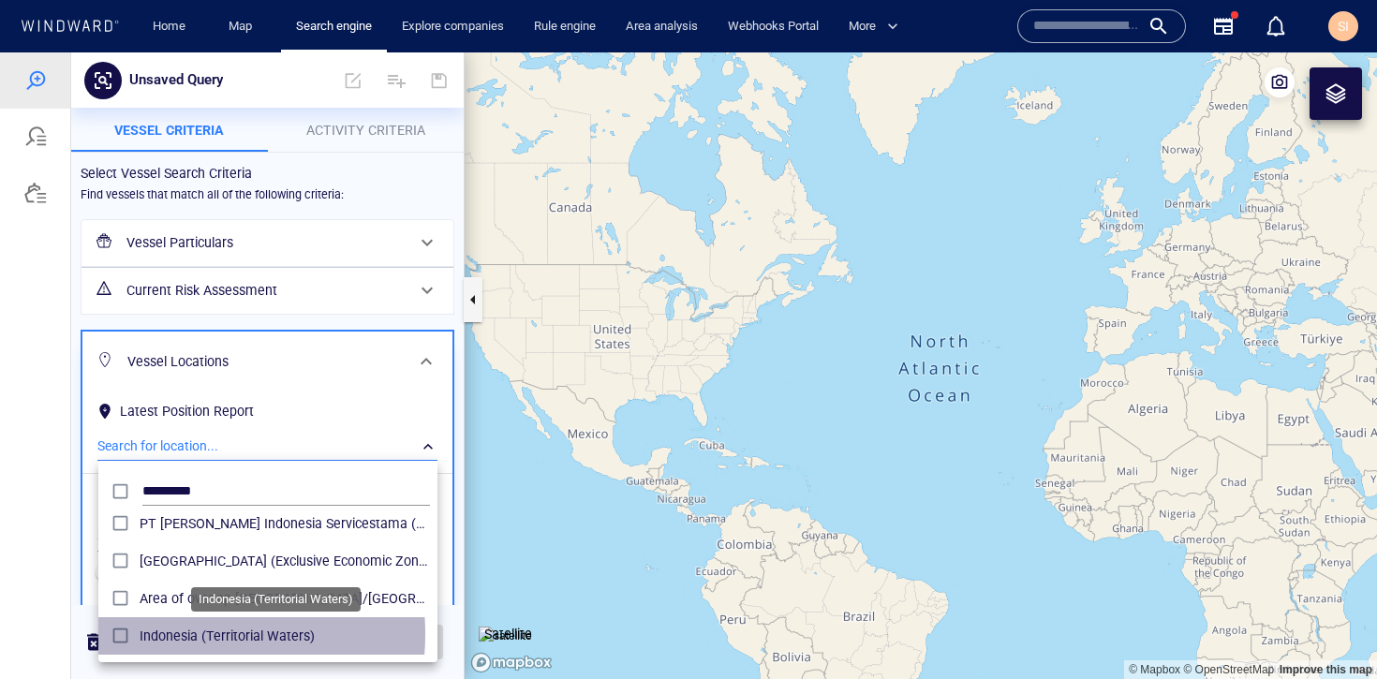
click at [166, 634] on span "Indonesia (Territorial Waters)" at bounding box center [285, 636] width 290 height 22
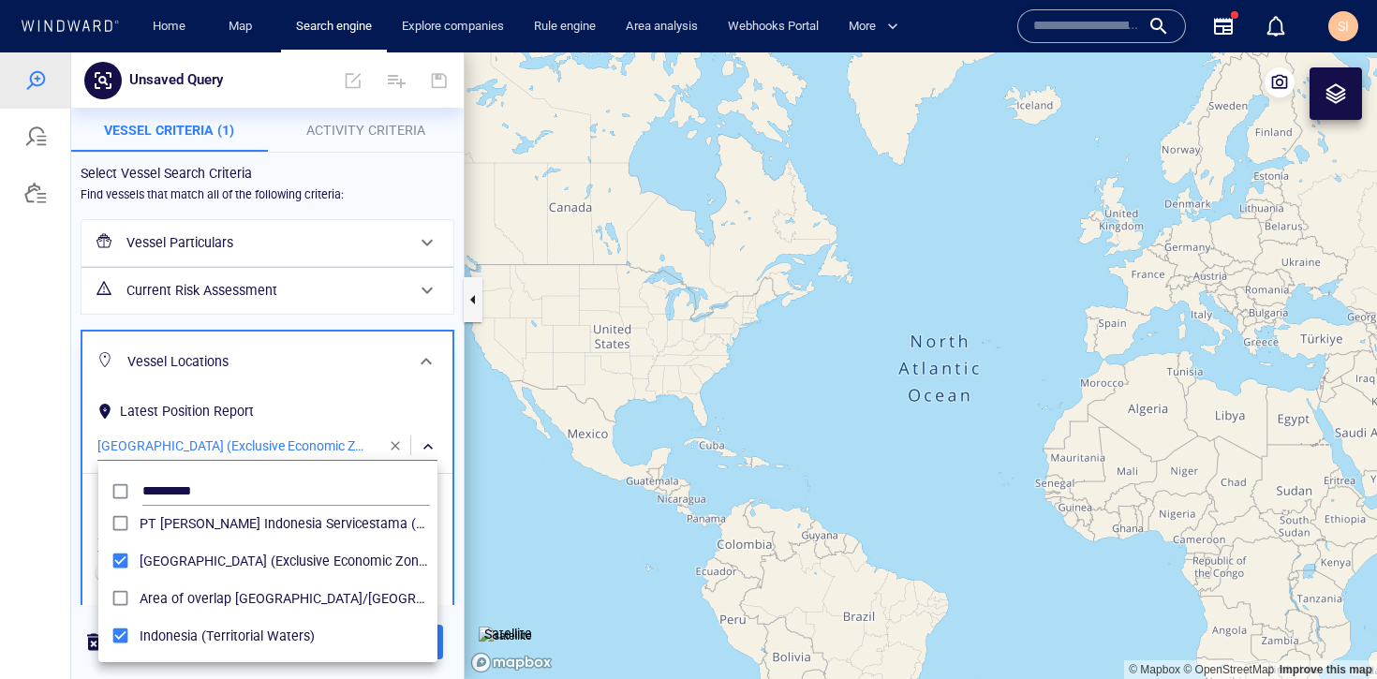
click at [34, 509] on div at bounding box center [688, 365] width 1377 height 627
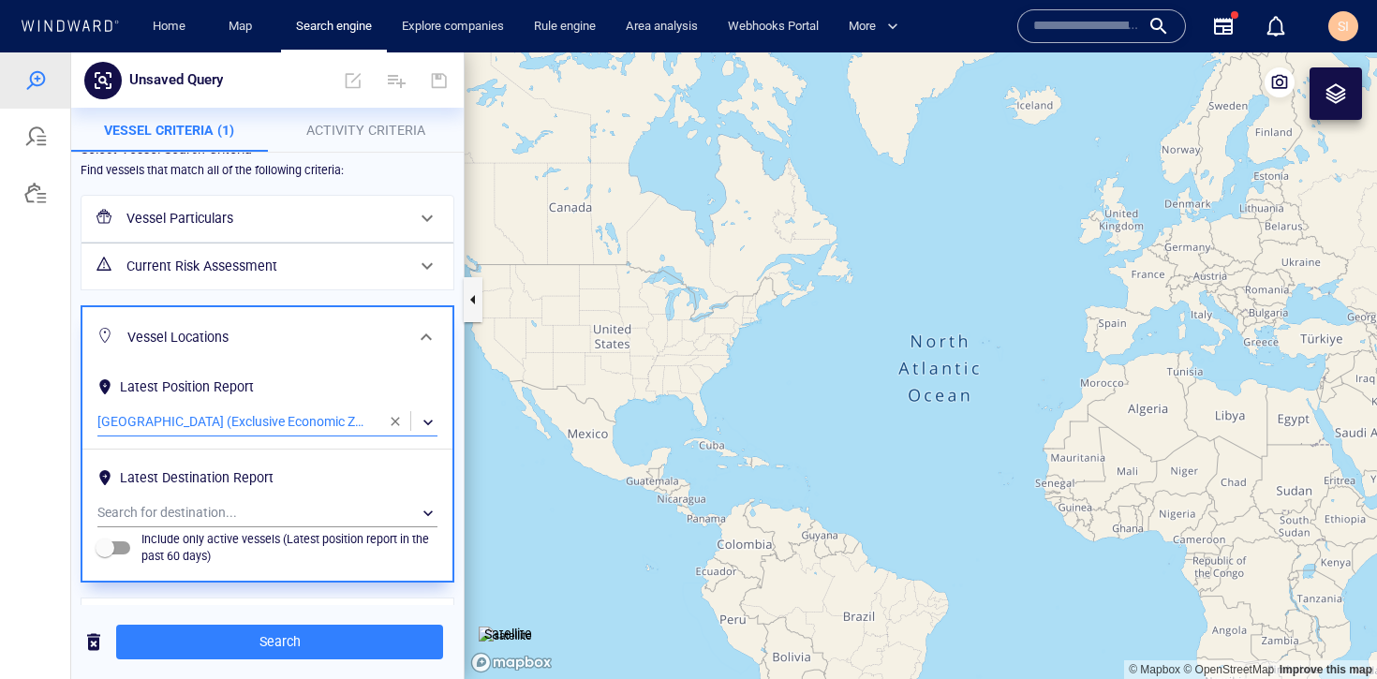
scroll to position [37, 0]
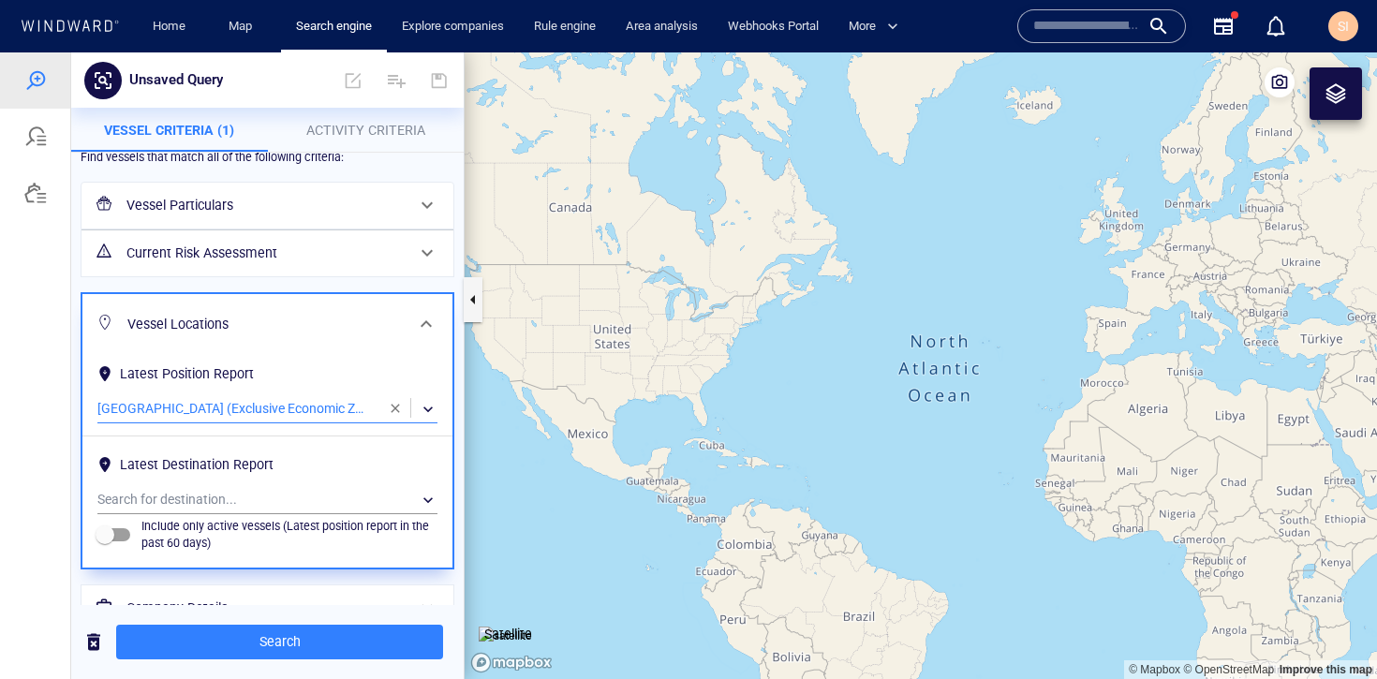
click at [388, 406] on span "button" at bounding box center [395, 408] width 15 height 15
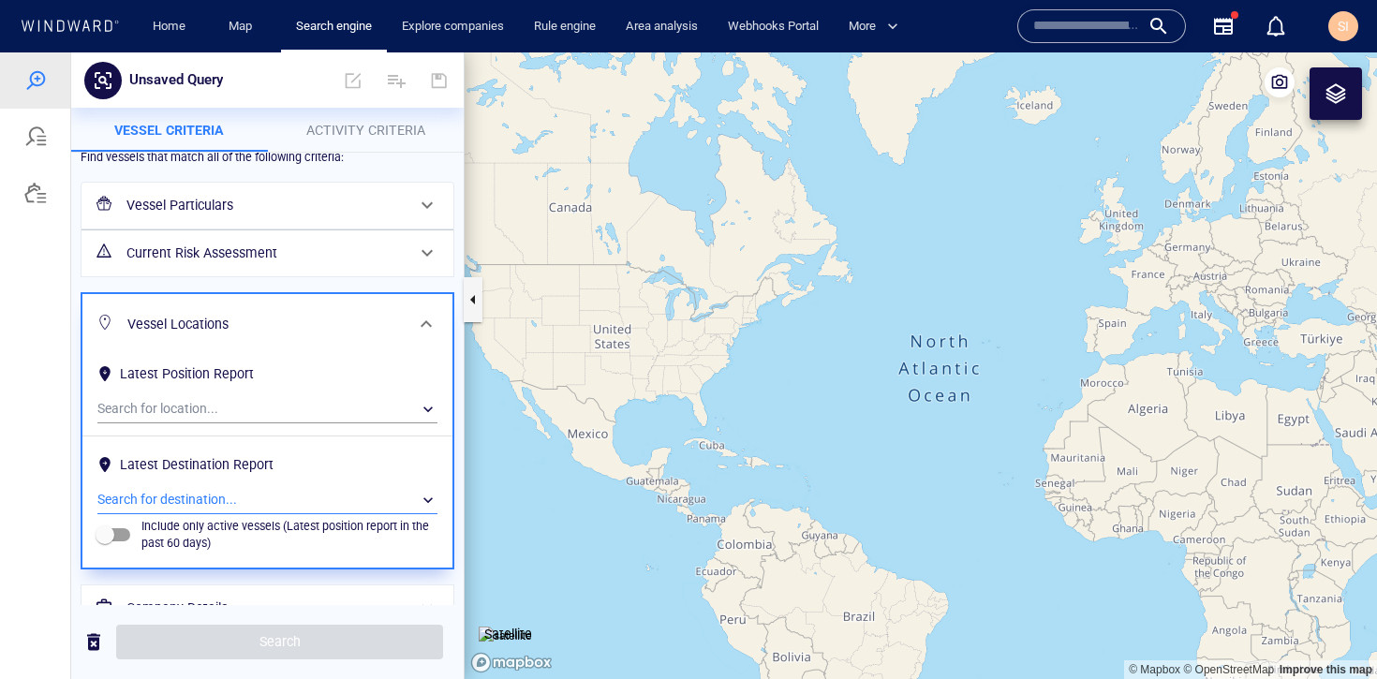
click at [316, 500] on div "​" at bounding box center [267, 500] width 340 height 28
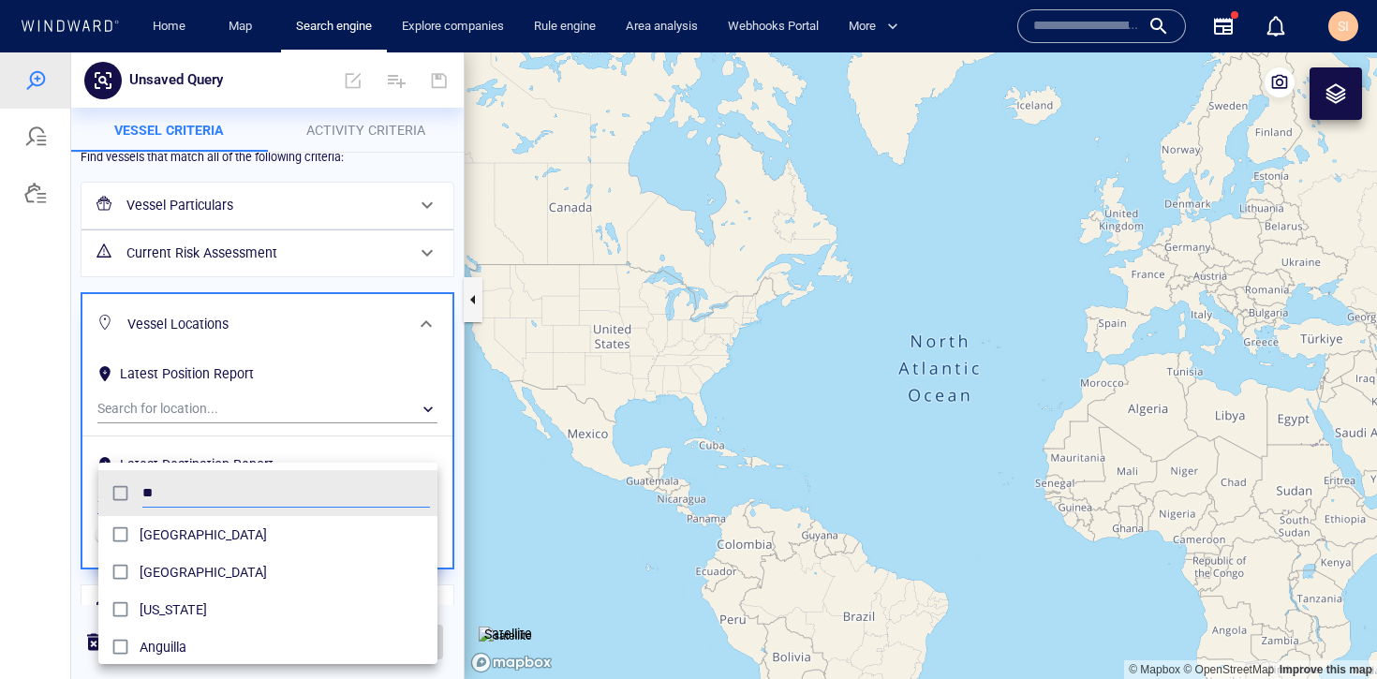
scroll to position [172, 325]
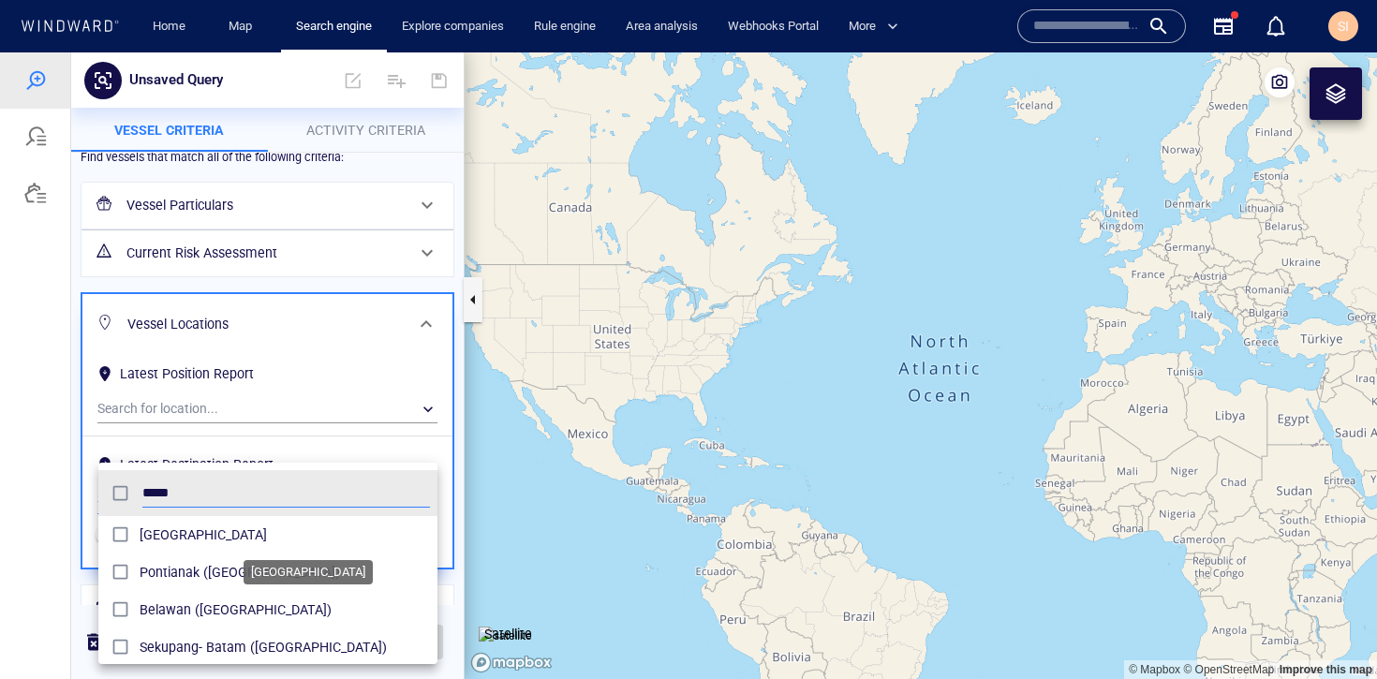
type input "*****"
click at [197, 543] on span "[GEOGRAPHIC_DATA]" at bounding box center [285, 535] width 290 height 22
click at [31, 539] on div at bounding box center [688, 365] width 1377 height 627
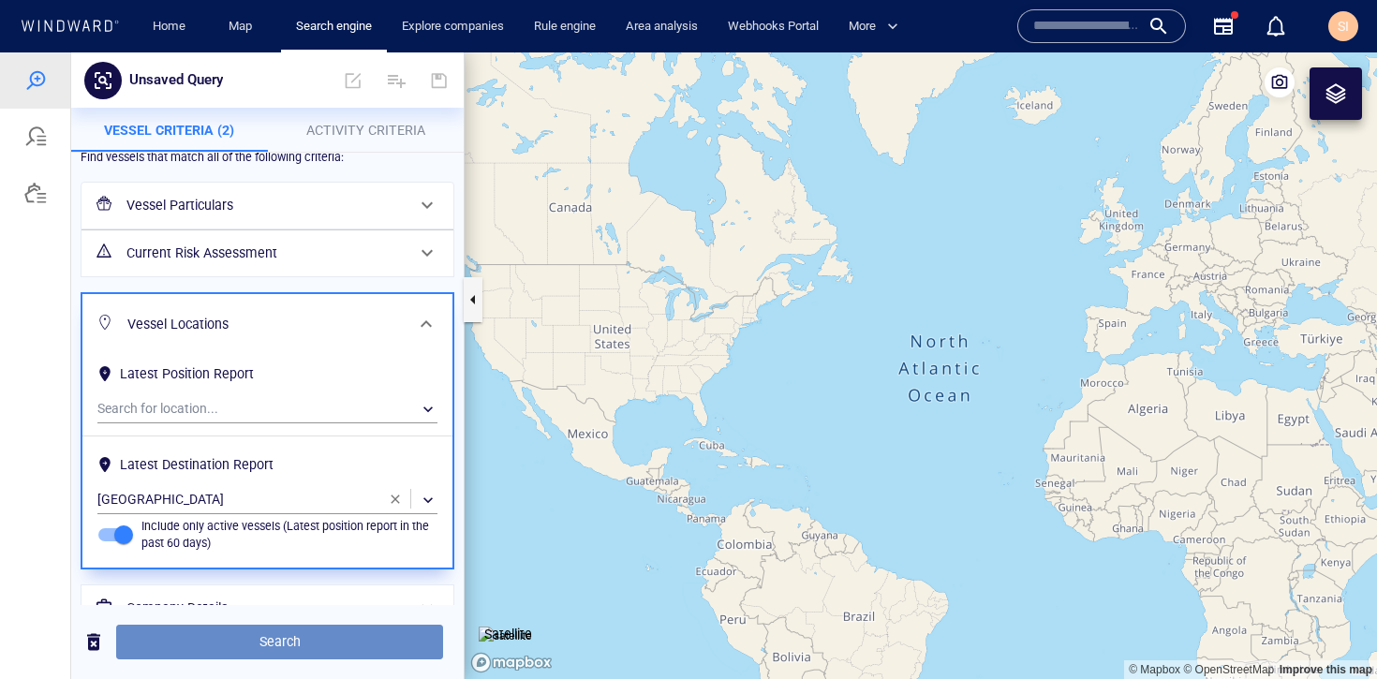
click at [257, 644] on span "Search" at bounding box center [279, 641] width 297 height 23
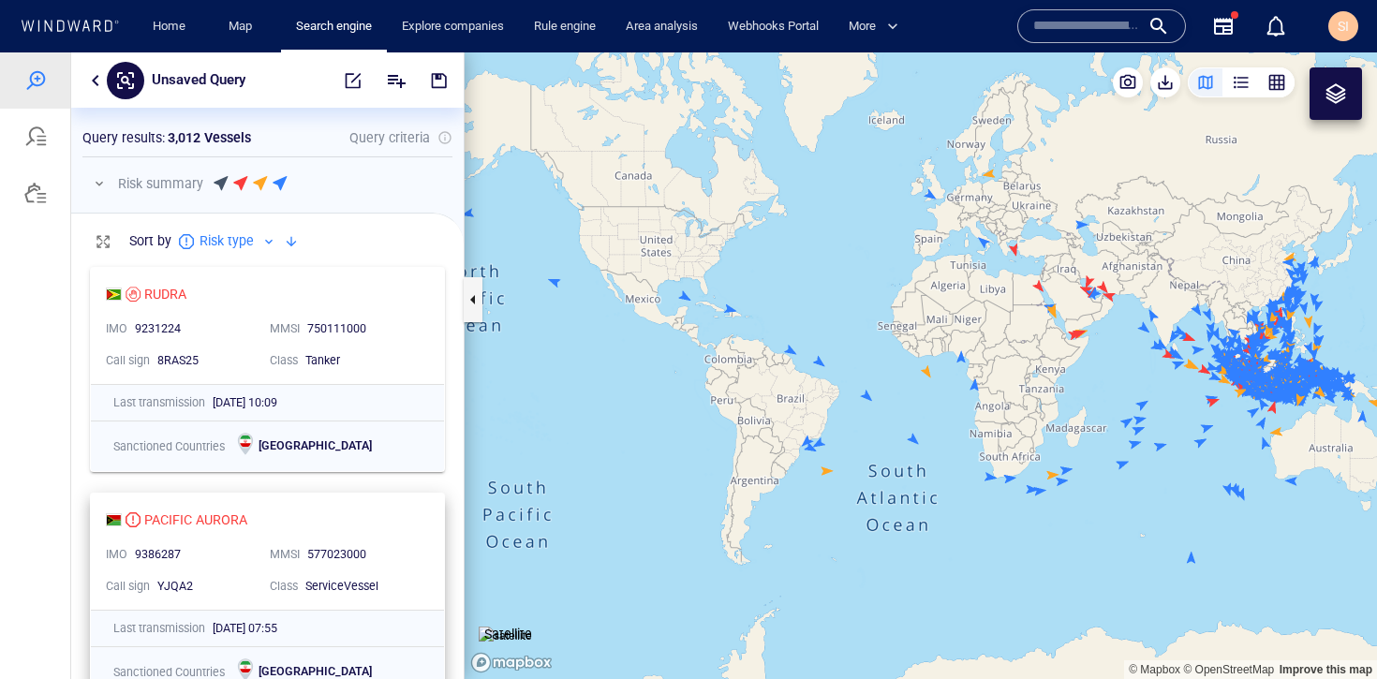
scroll to position [36, 0]
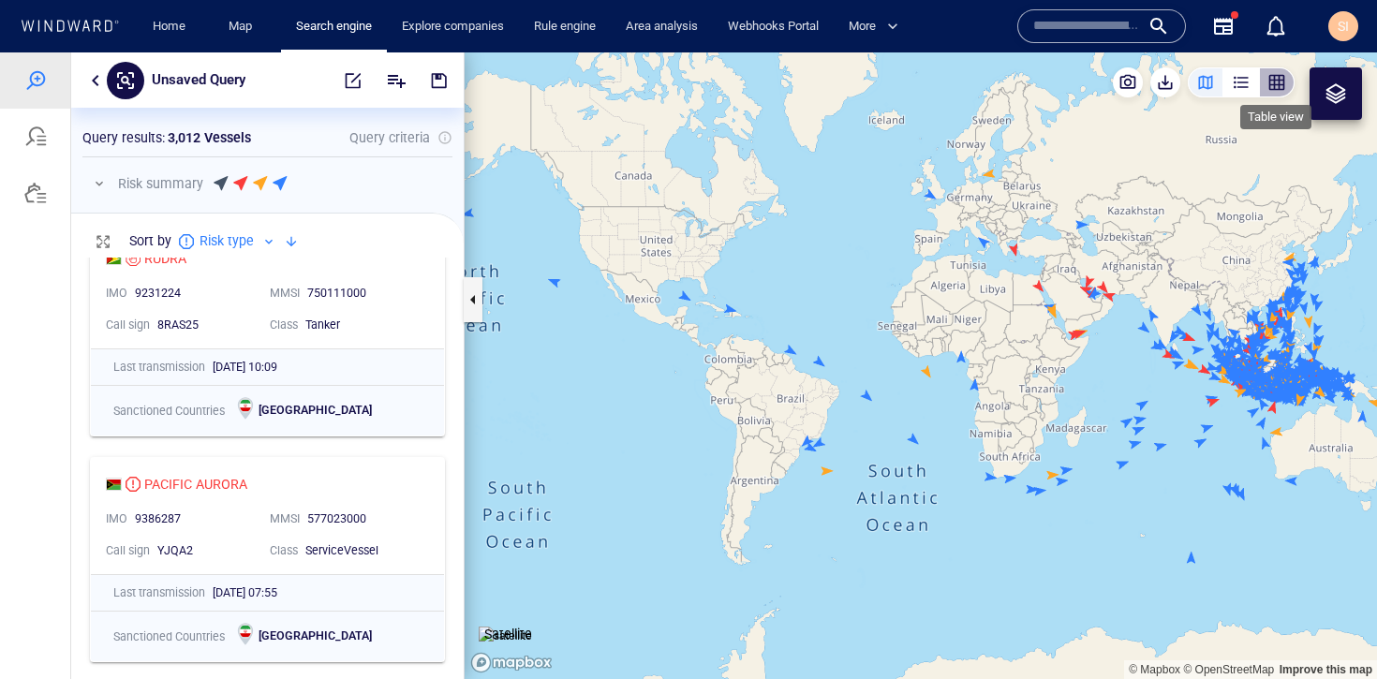
click at [1275, 89] on div "button" at bounding box center [1276, 82] width 19 height 19
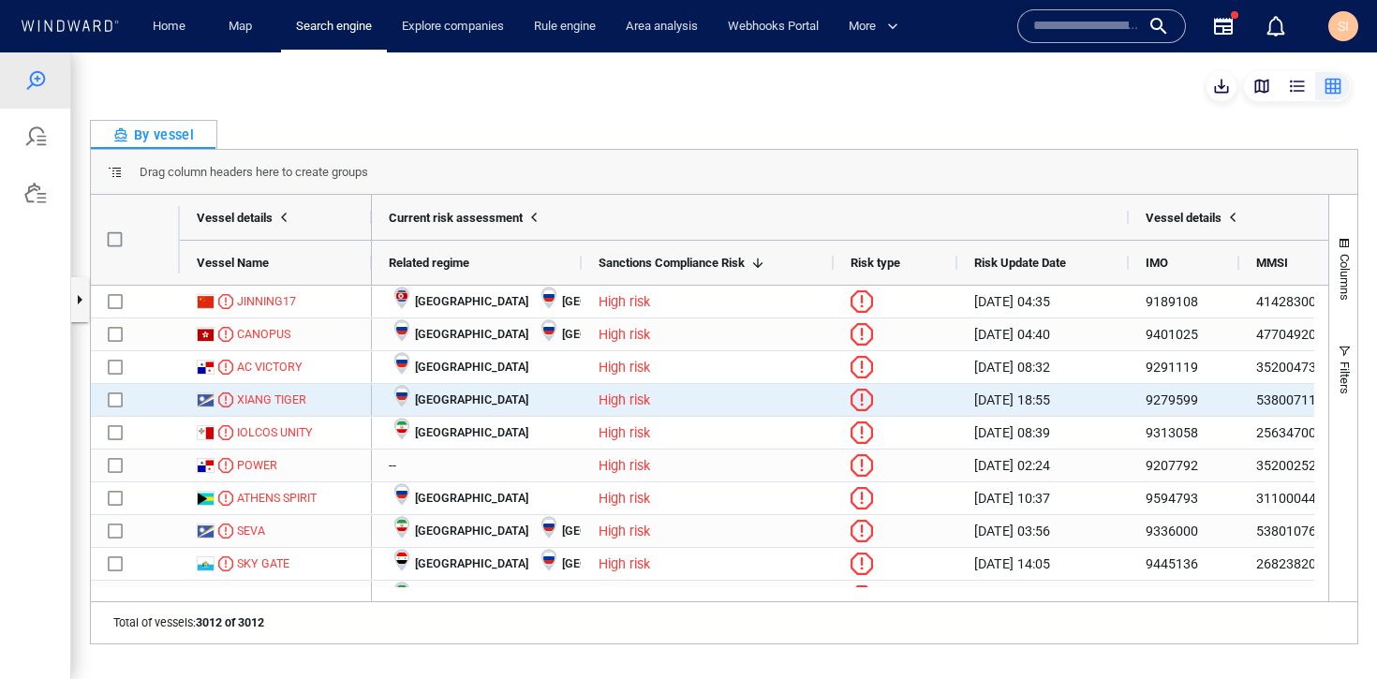
scroll to position [96, 0]
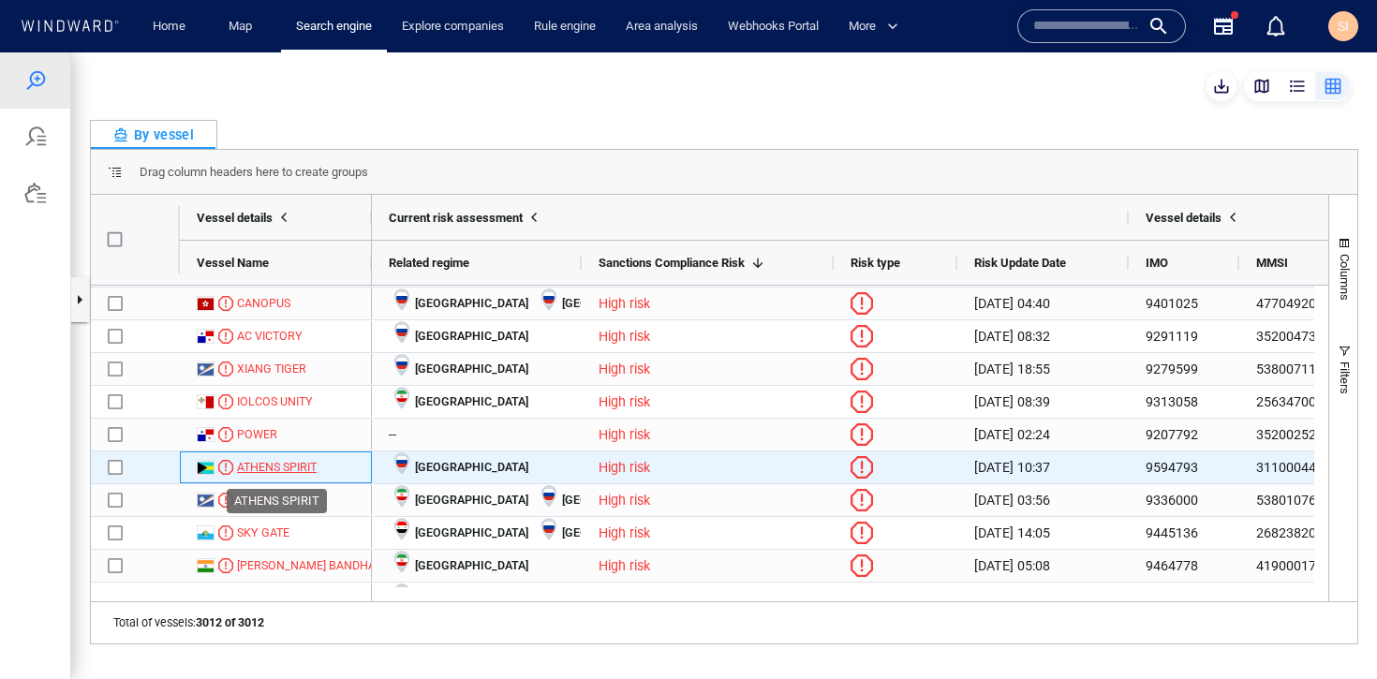
click at [270, 468] on div "ATHENS SPIRIT" at bounding box center [277, 467] width 80 height 17
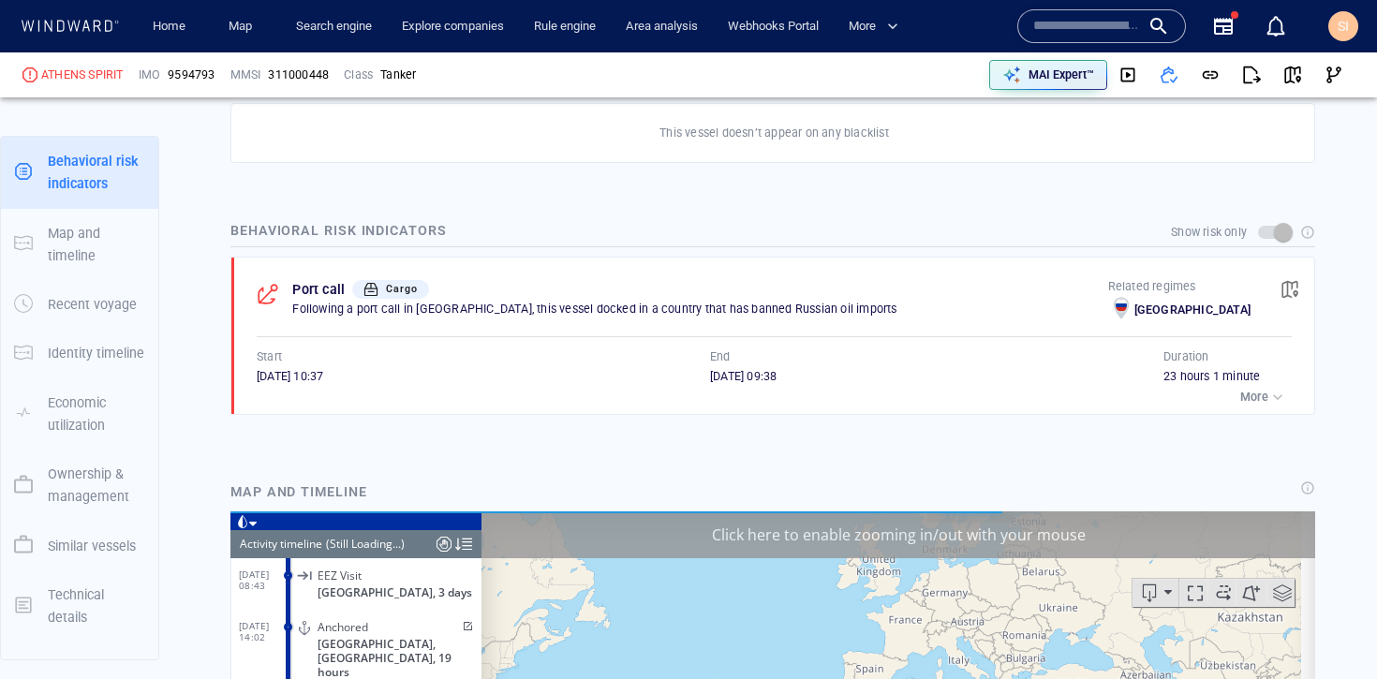
scroll to position [5546, 0]
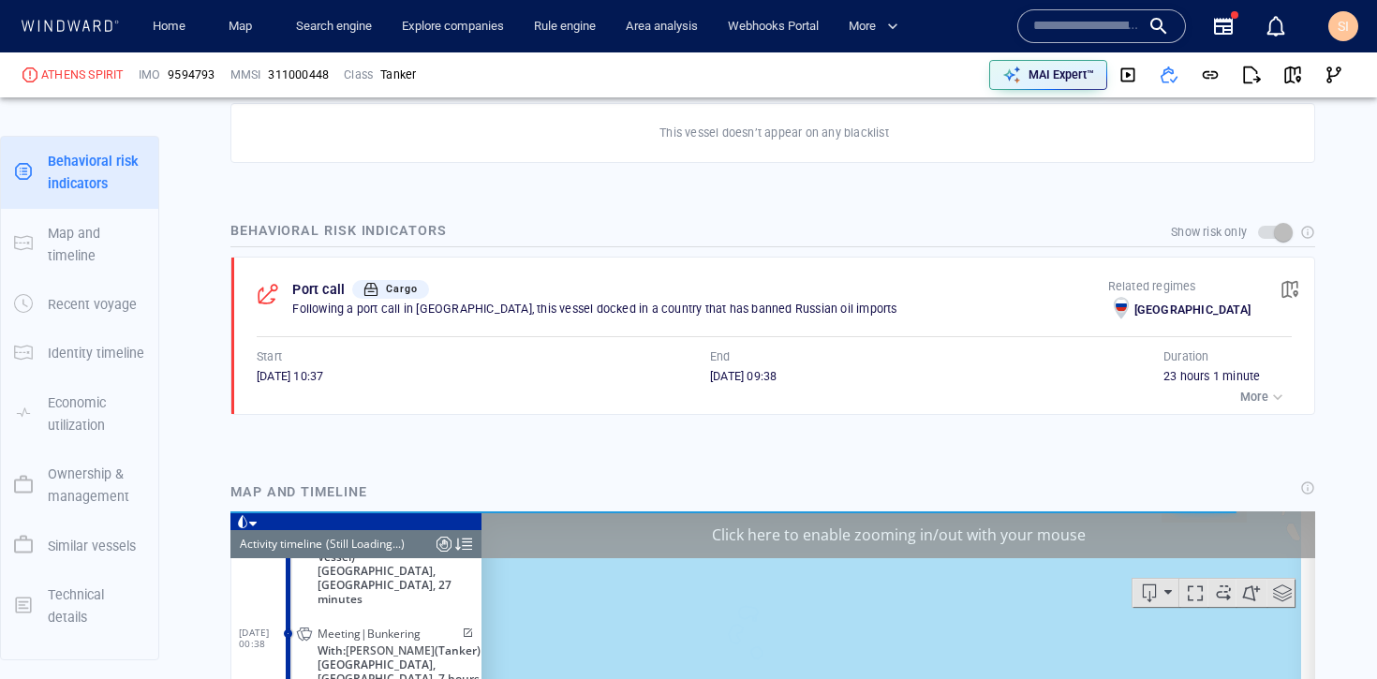
click at [1268, 399] on div "button" at bounding box center [1277, 397] width 19 height 19
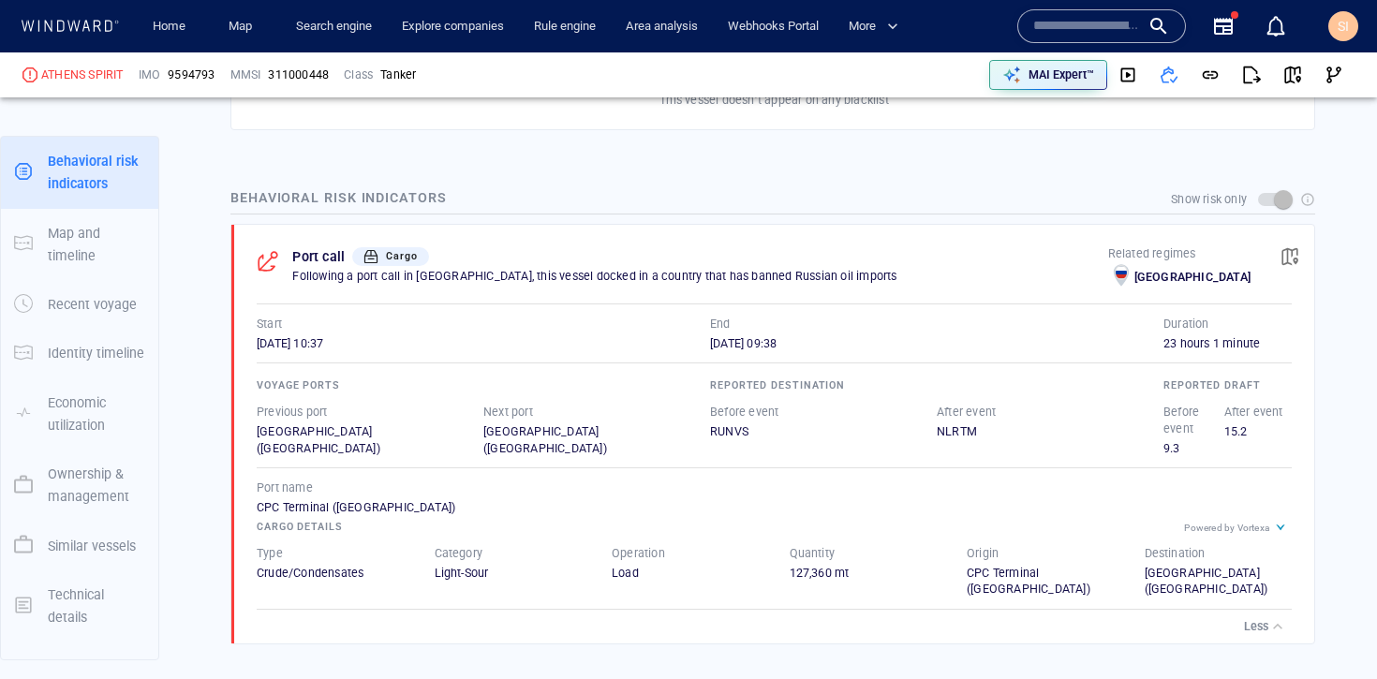
scroll to position [962, 0]
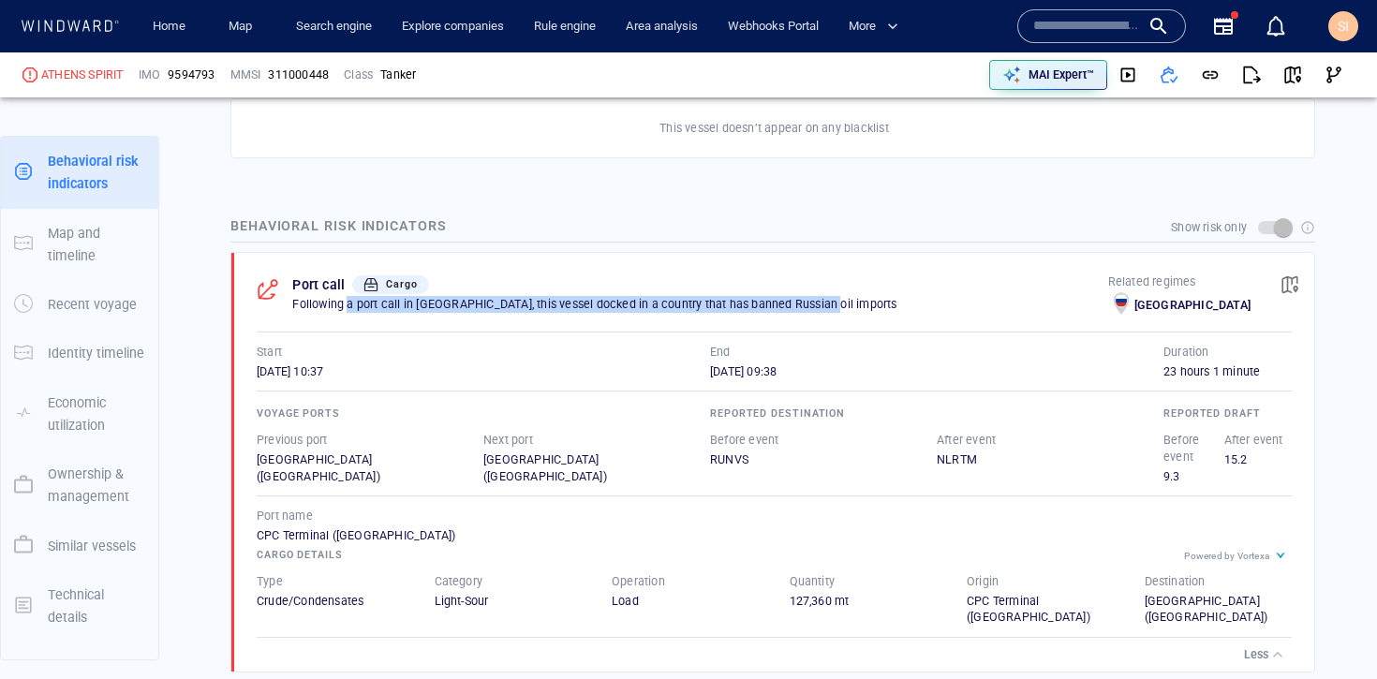
drag, startPoint x: 348, startPoint y: 308, endPoint x: 386, endPoint y: 314, distance: 37.9
click at [386, 314] on div "Port call Cargo Following a port call in Russia, this vessel docked in a countr…" at bounding box center [699, 296] width 815 height 47
click at [501, 311] on p "Following a port call in Russia, this vessel docked in a country that has banne…" at bounding box center [699, 304] width 815 height 17
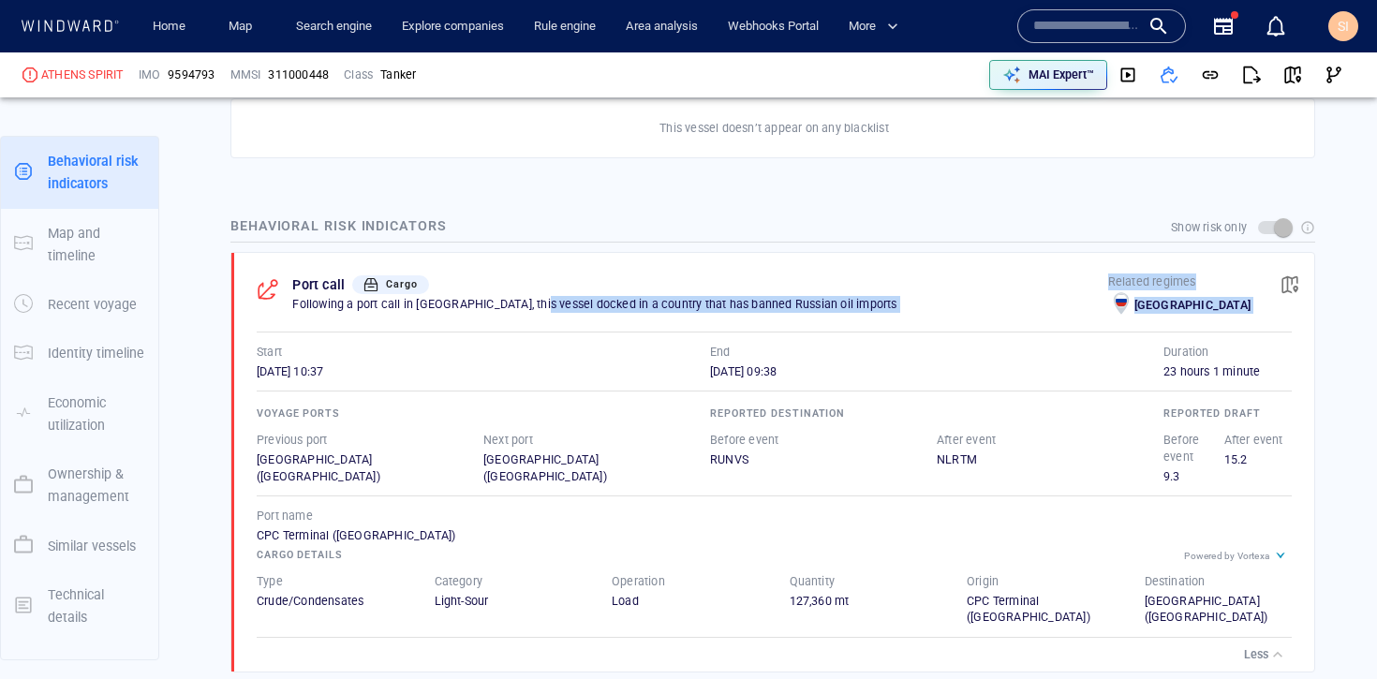
drag, startPoint x: 530, startPoint y: 303, endPoint x: 553, endPoint y: 340, distance: 43.7
click at [553, 340] on div "Port call Cargo Following a port call in Russia, this vessel docked in a countr…" at bounding box center [779, 463] width 1071 height 420
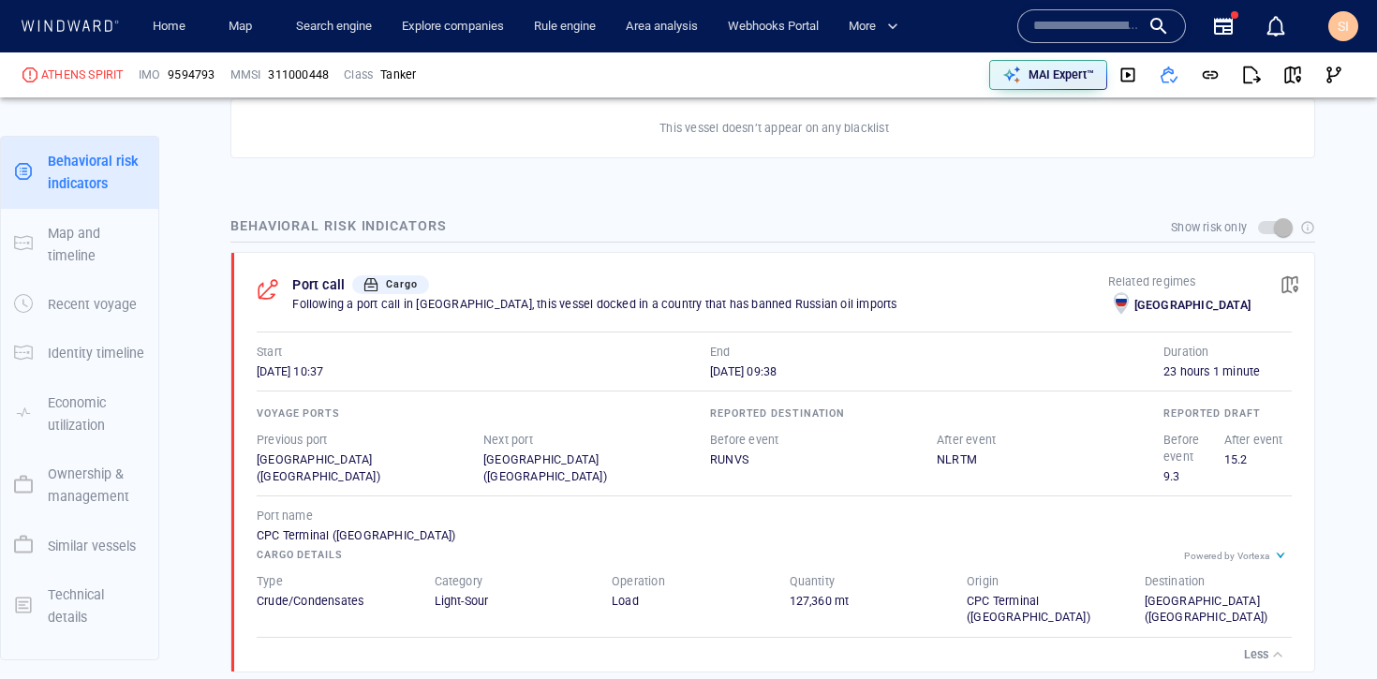
click at [993, 396] on div "Voyage ports Previous port Cagliari (Italy) Next port Rotterdam (The Netherland…" at bounding box center [774, 510] width 1035 height 262
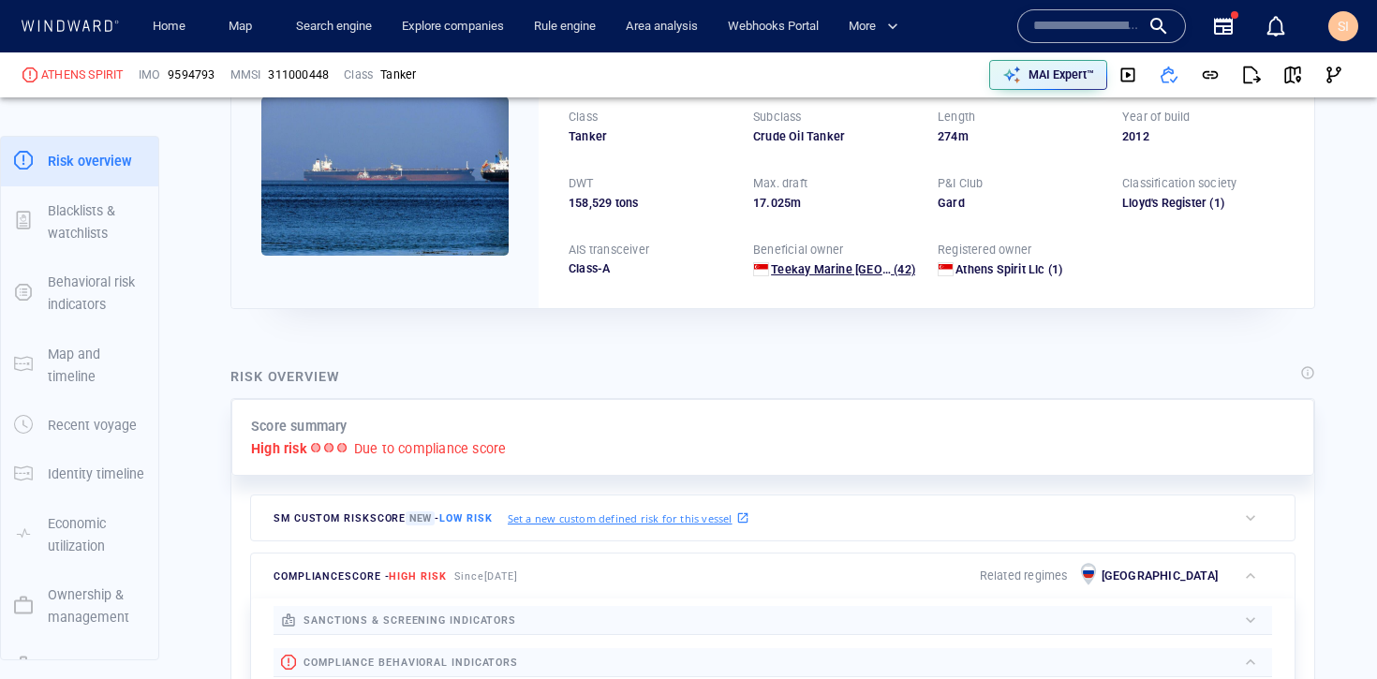
scroll to position [0, 0]
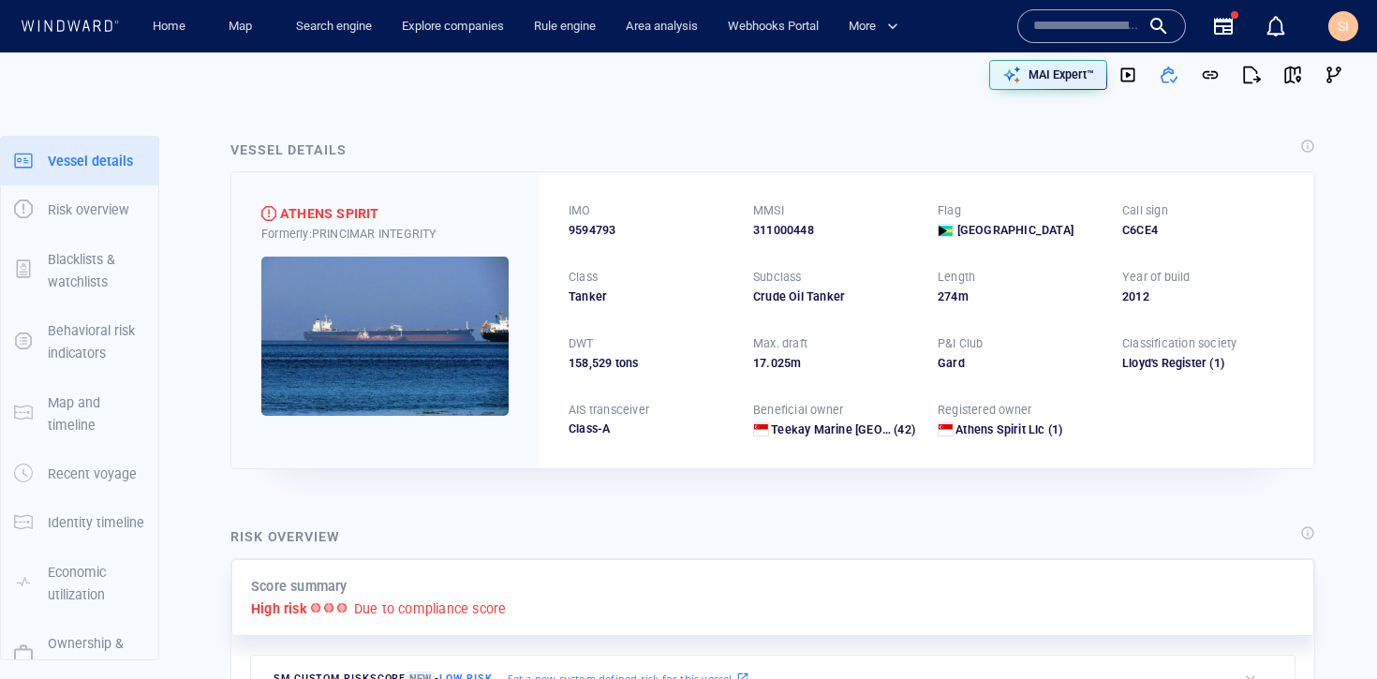
click at [586, 236] on span "9594793" at bounding box center [592, 230] width 47 height 17
copy span "9594793"
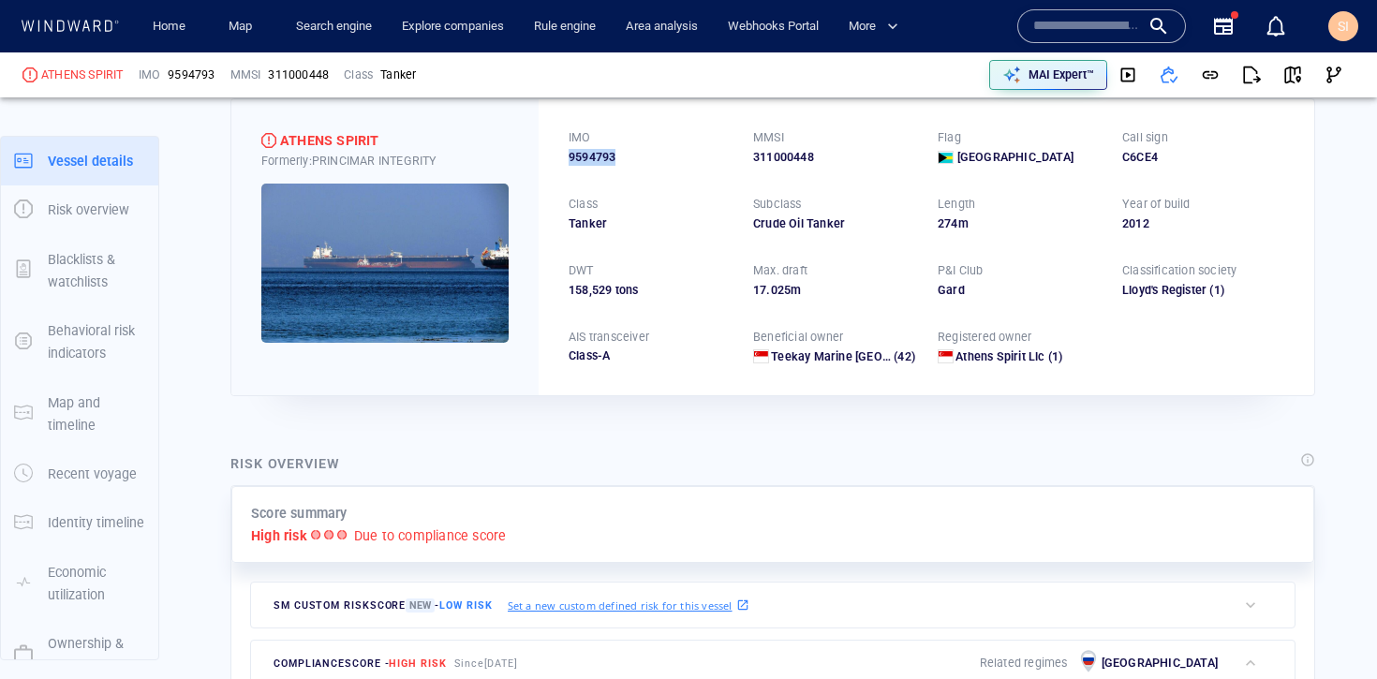
scroll to position [72, 0]
click at [920, 446] on div "Risk overview Score summary High risk Due to compliance score SM Custom risk sc…" at bounding box center [772, 677] width 1115 height 479
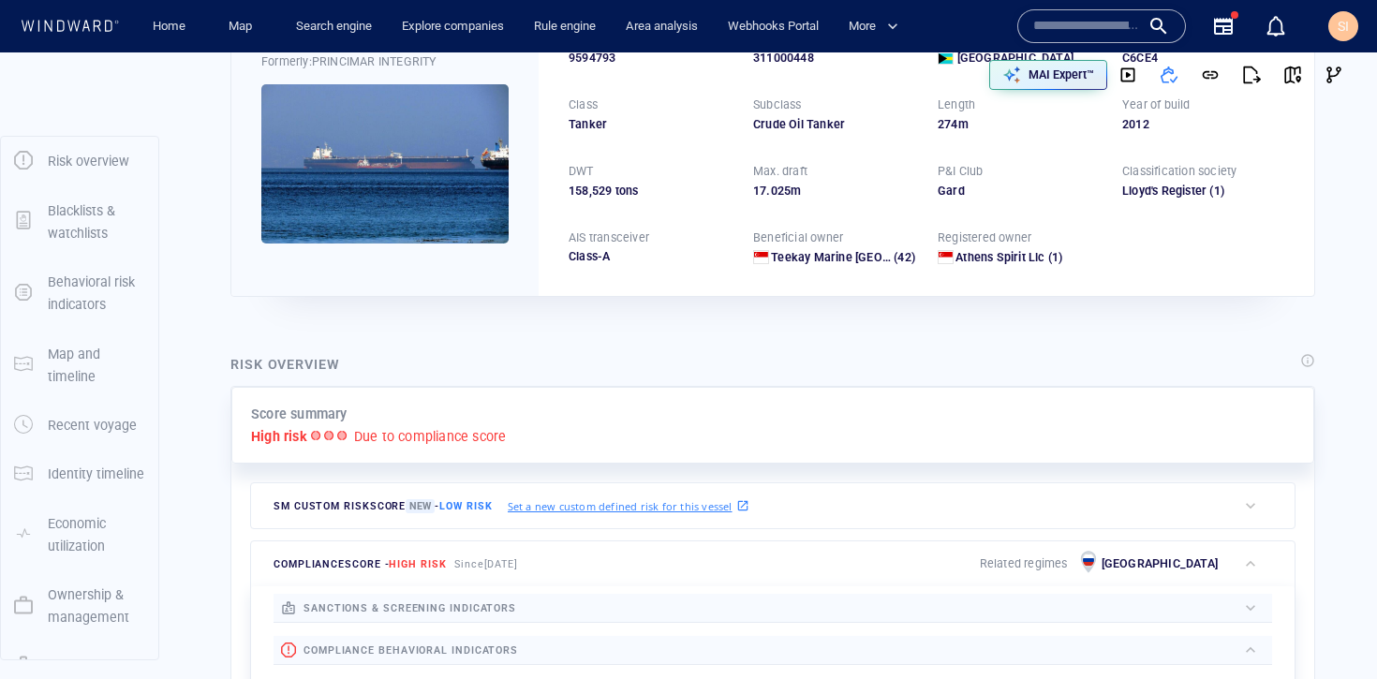
scroll to position [0, 0]
